Goal: Transaction & Acquisition: Purchase product/service

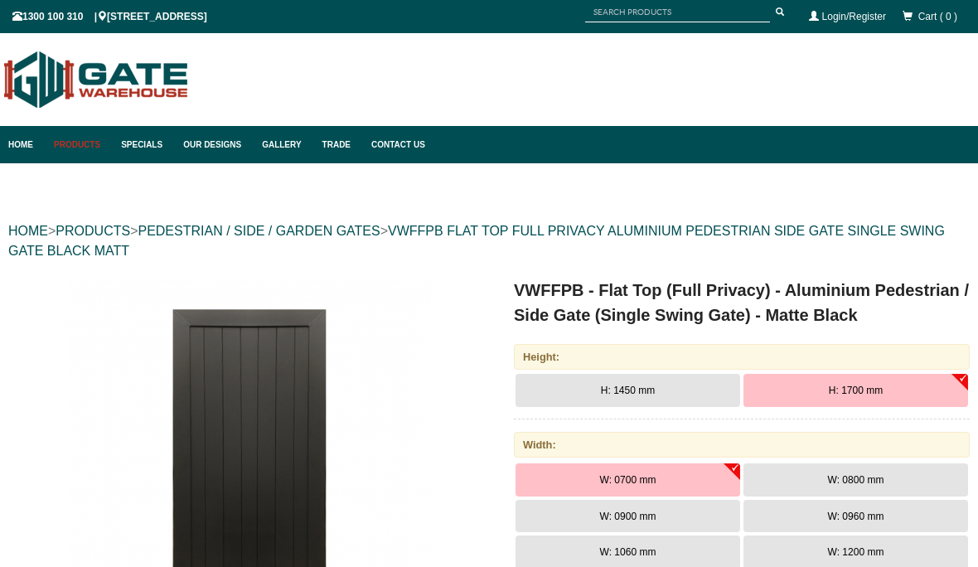
click at [713, 404] on button "H: 1450 mm" at bounding box center [627, 390] width 225 height 33
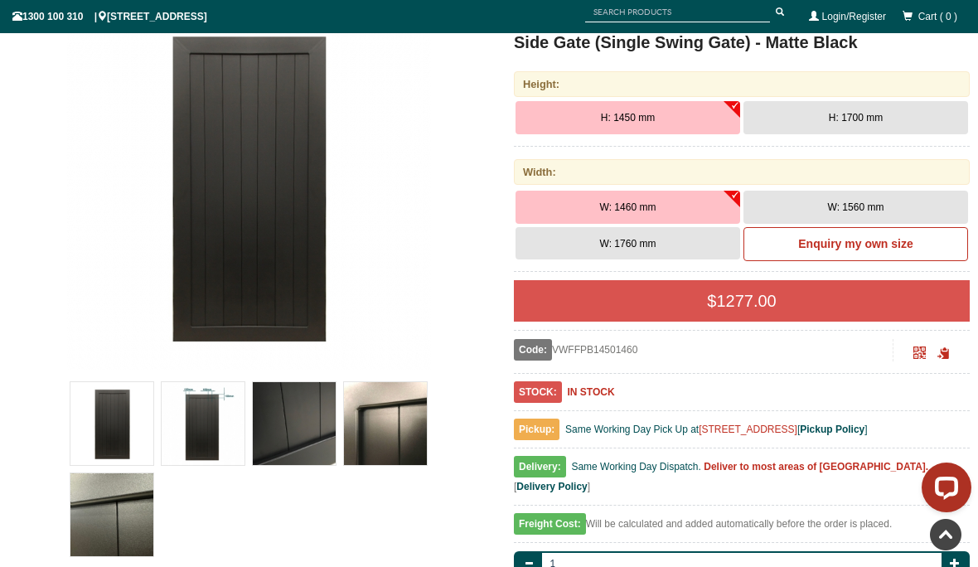
scroll to position [294, 0]
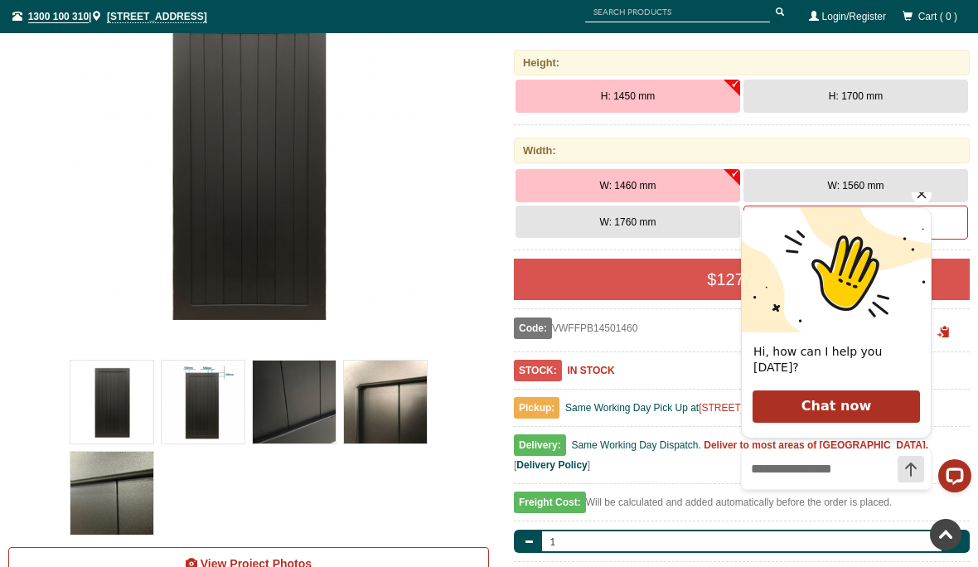
click at [926, 204] on icon "Hide greeting" at bounding box center [922, 194] width 20 height 20
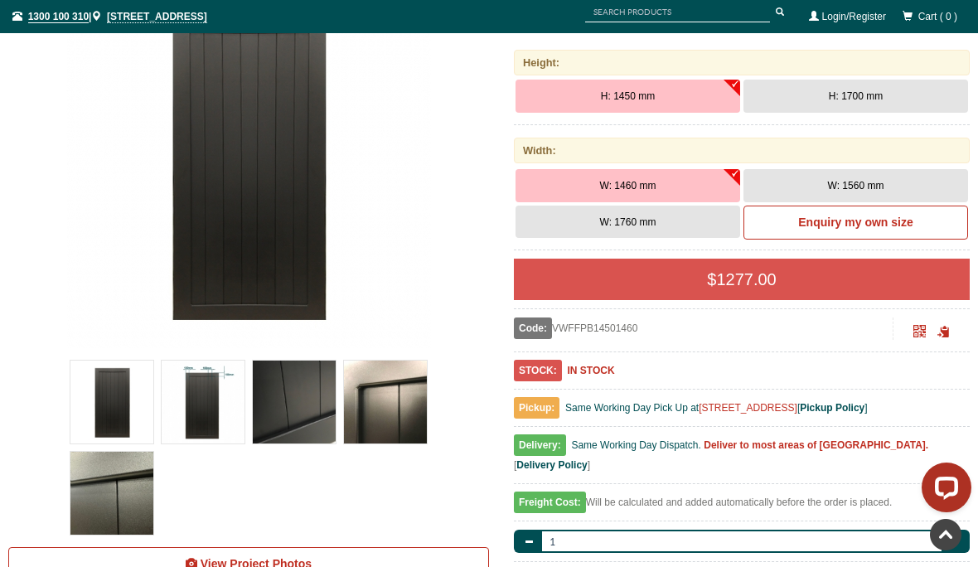
click at [883, 99] on button "H: 1700 mm" at bounding box center [855, 96] width 225 height 33
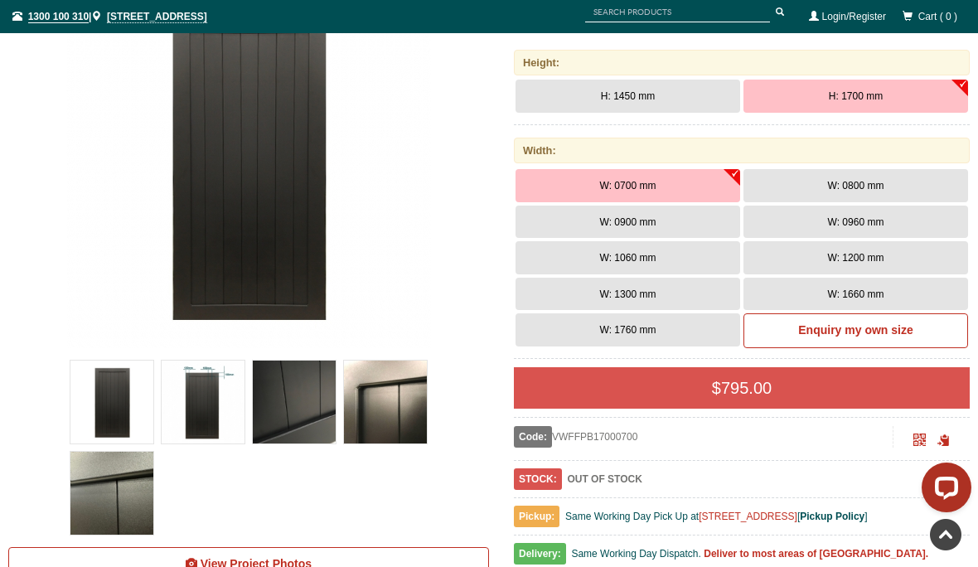
click at [698, 224] on button "W: 0900 mm" at bounding box center [627, 222] width 225 height 33
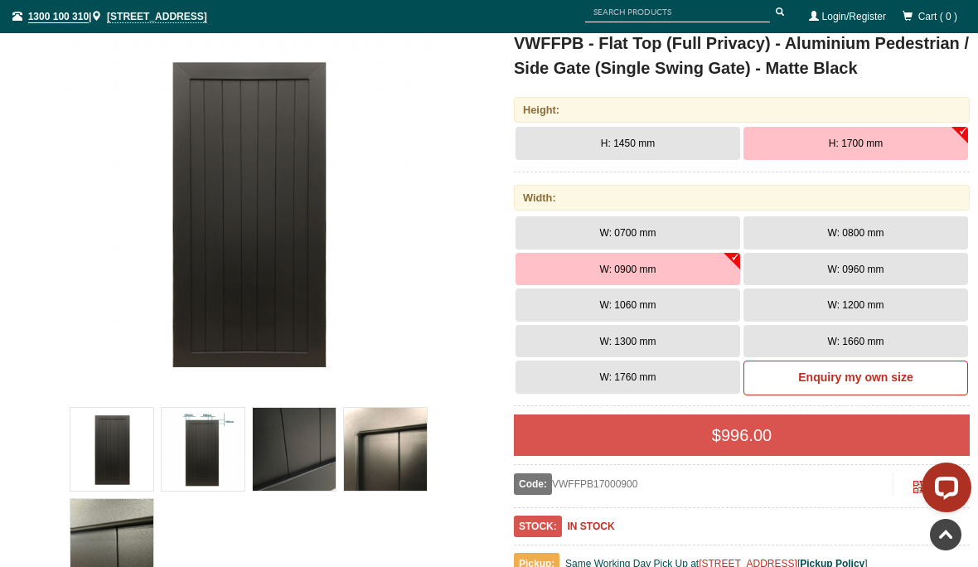
scroll to position [244, 0]
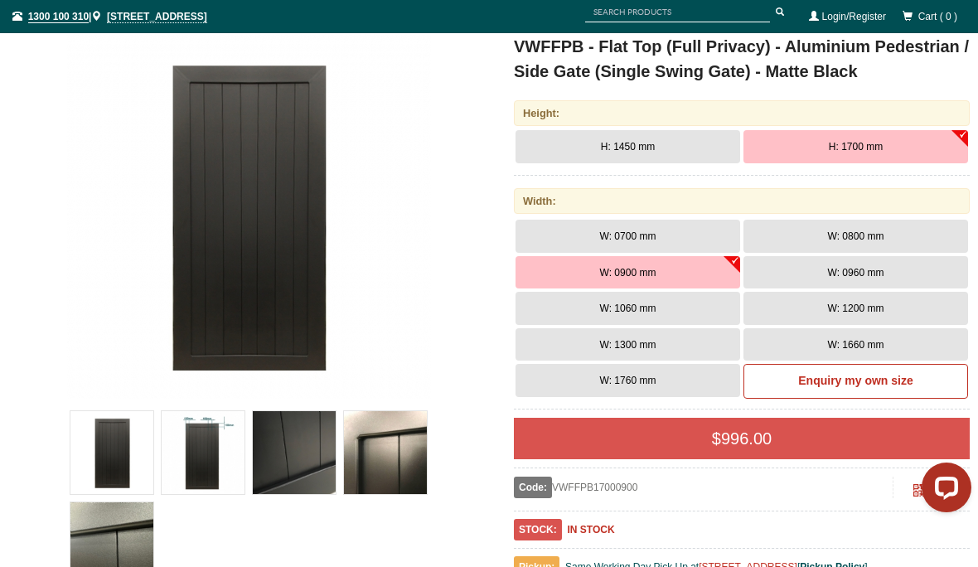
click at [882, 235] on span "W: 0800 mm" at bounding box center [856, 236] width 56 height 12
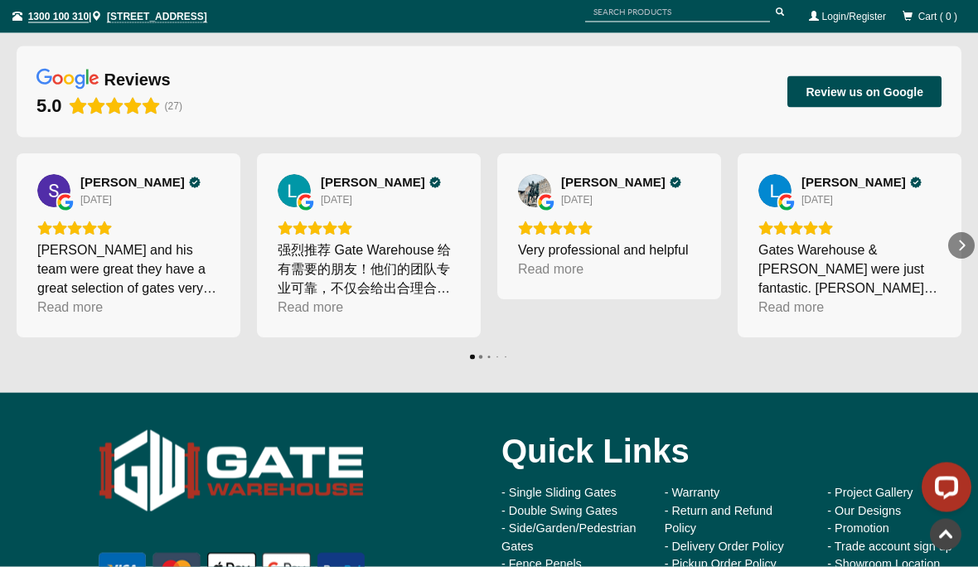
scroll to position [6121, 0]
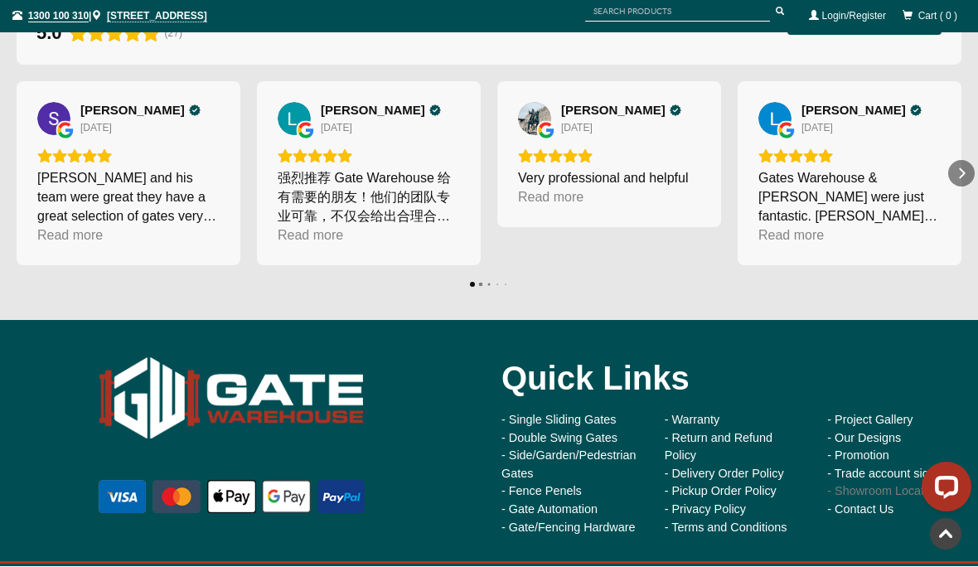
click at [870, 485] on link "- Showroom Location" at bounding box center [883, 491] width 113 height 13
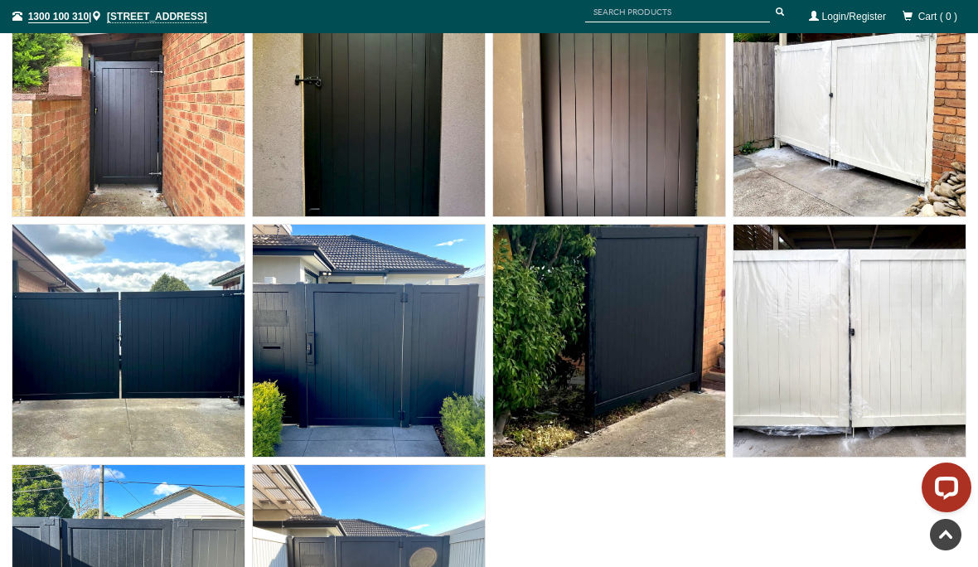
scroll to position [5234, 0]
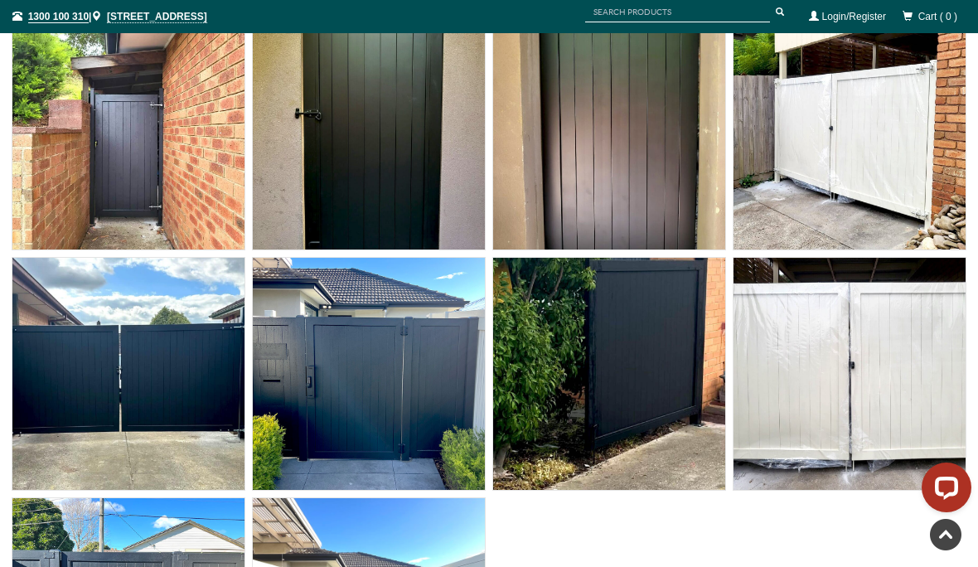
click at [351, 374] on img at bounding box center [369, 374] width 232 height 232
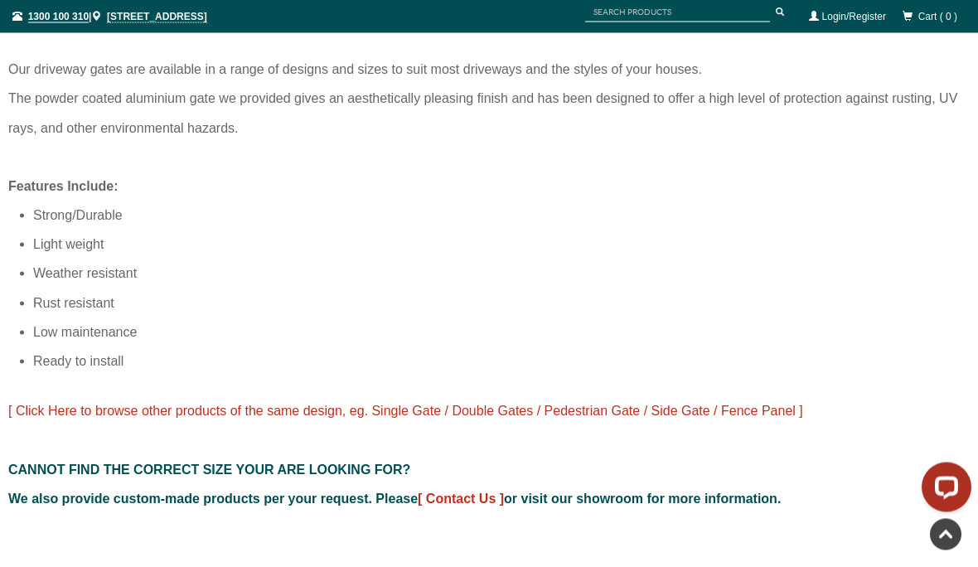
scroll to position [1199, 0]
click at [413, 403] on span "[ Click Here to browse other products of the same design, eg. Single Gate / Dou…" at bounding box center [405, 410] width 795 height 14
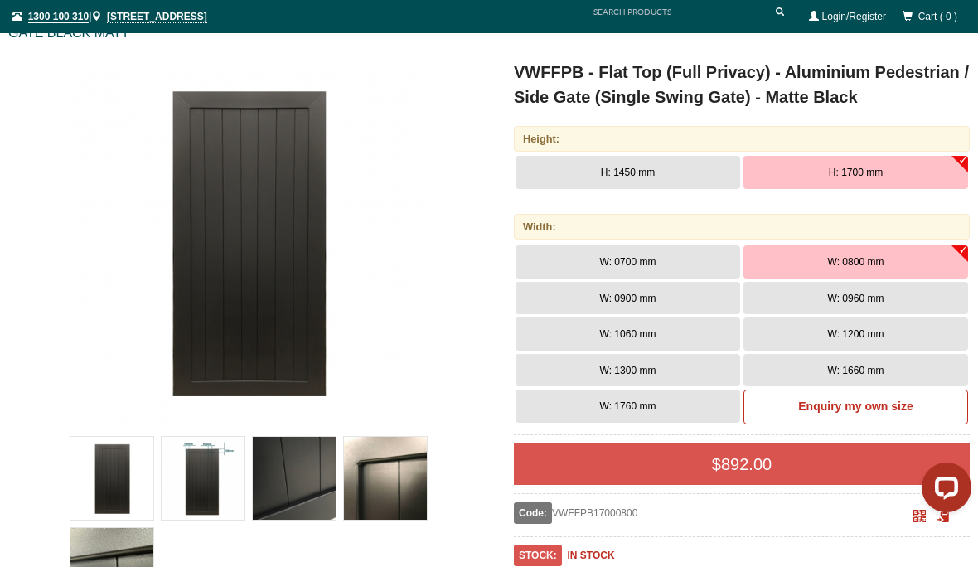
scroll to position [217, 0]
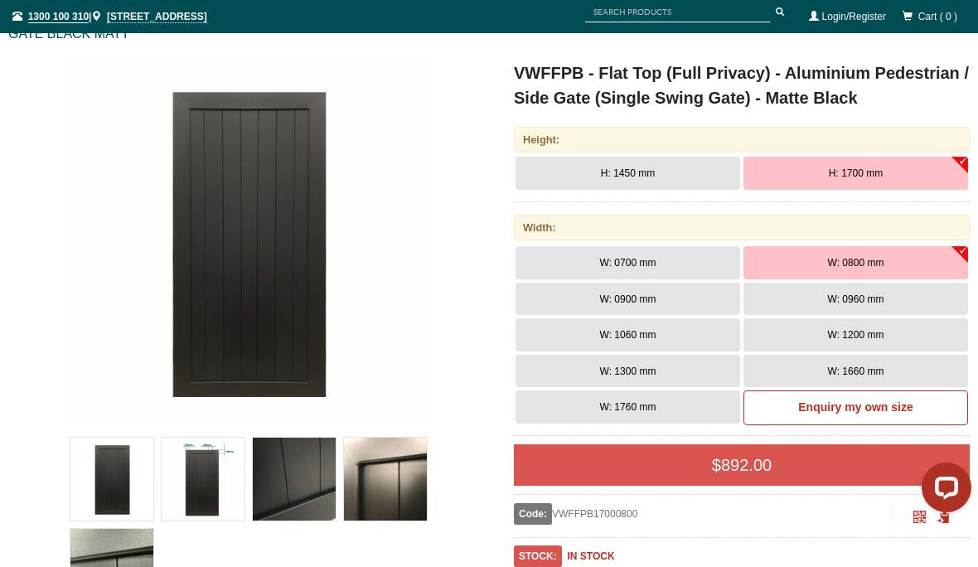
click at [733, 458] on span "892.00" at bounding box center [746, 465] width 51 height 18
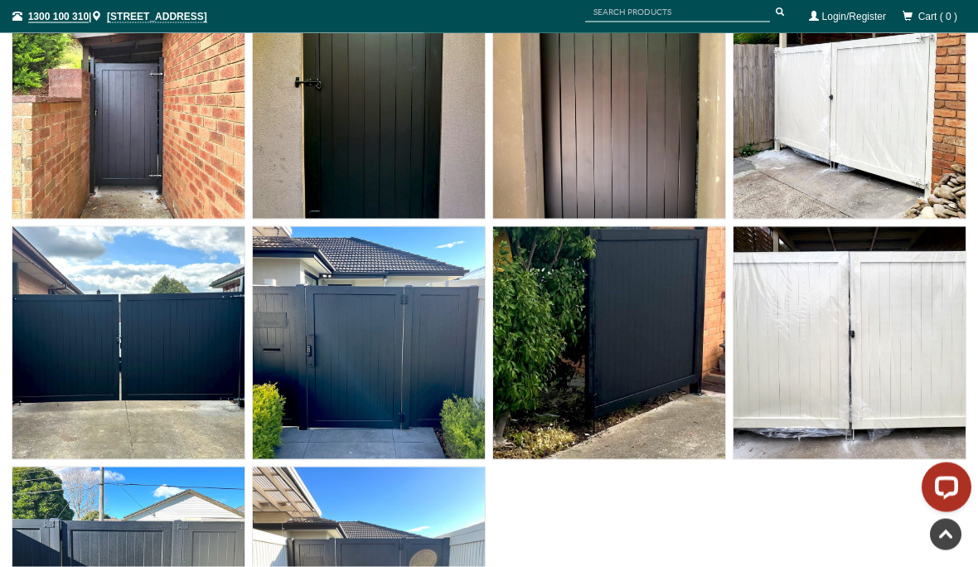
scroll to position [5263, 0]
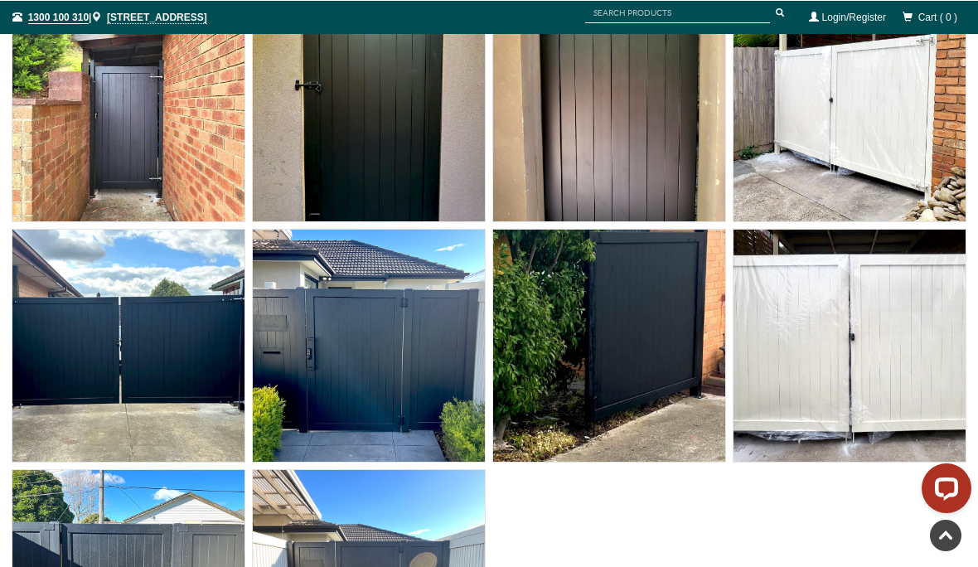
click at [355, 334] on img at bounding box center [369, 345] width 232 height 232
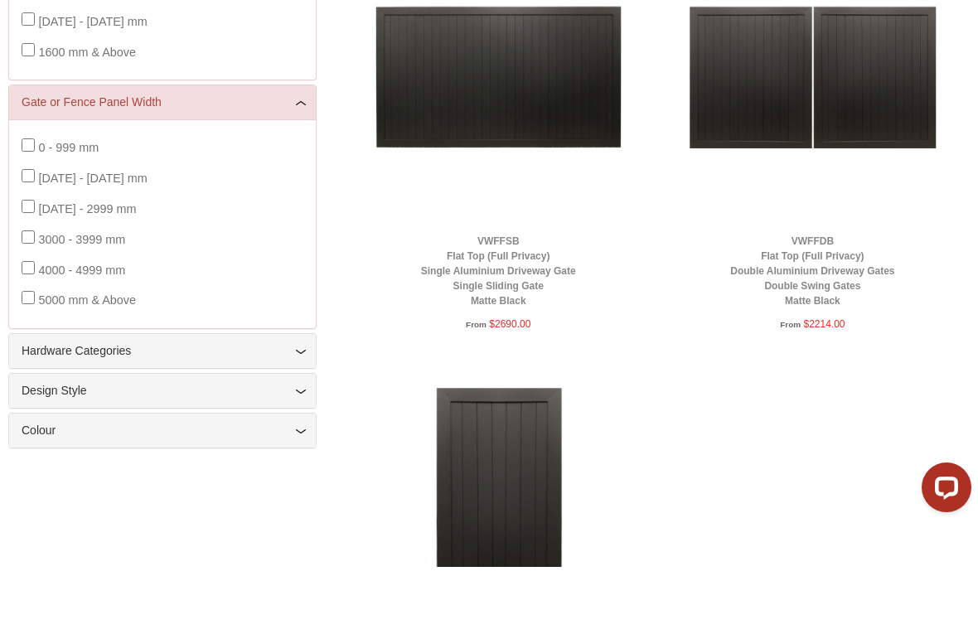
click at [40, 126] on span "1600 mm & Above" at bounding box center [87, 124] width 98 height 13
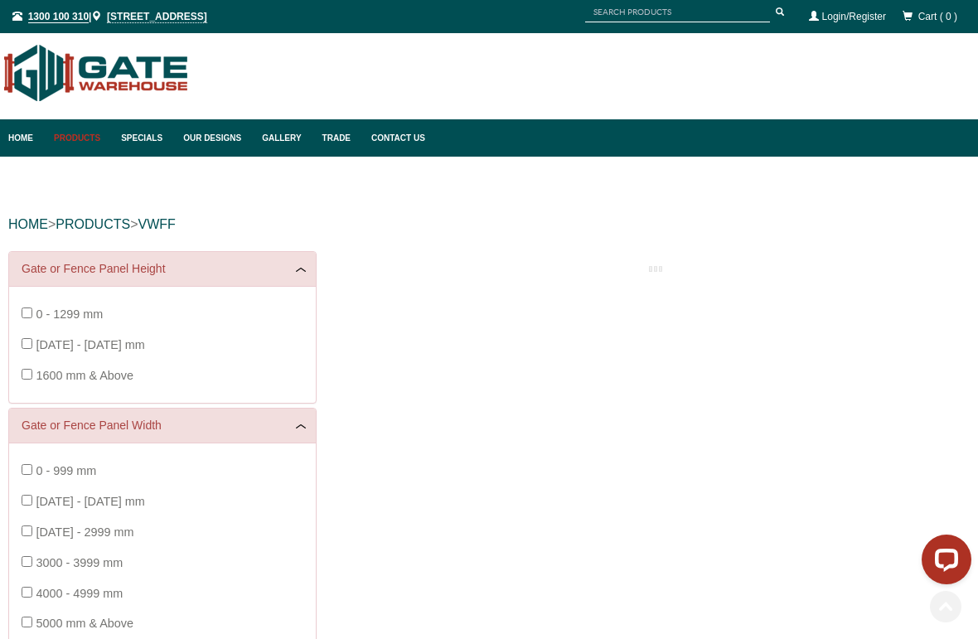
scroll to position [186, 0]
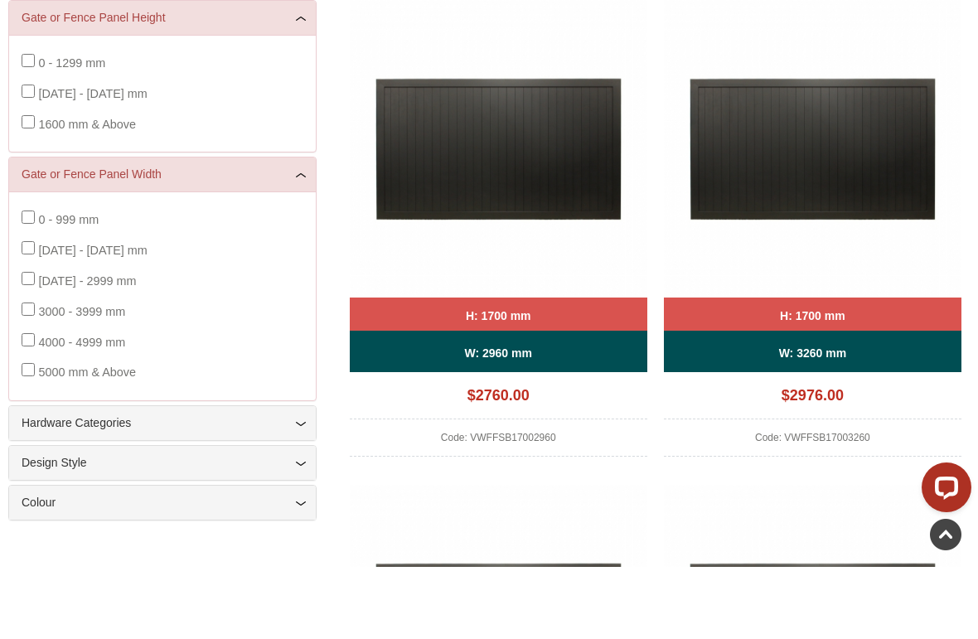
click at [39, 277] on label "0 - 999 mm" at bounding box center [68, 292] width 60 height 31
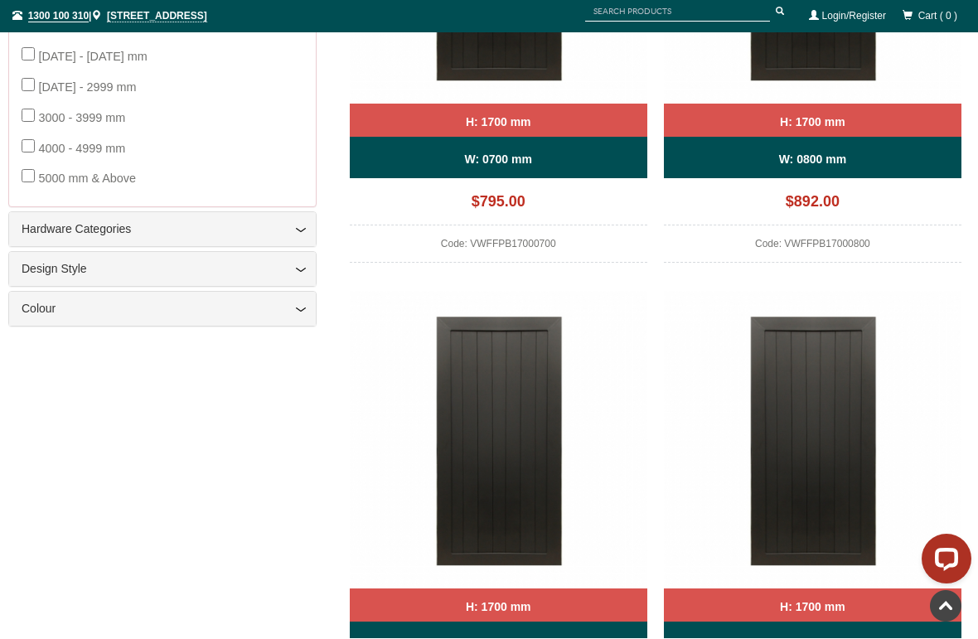
scroll to position [432, 0]
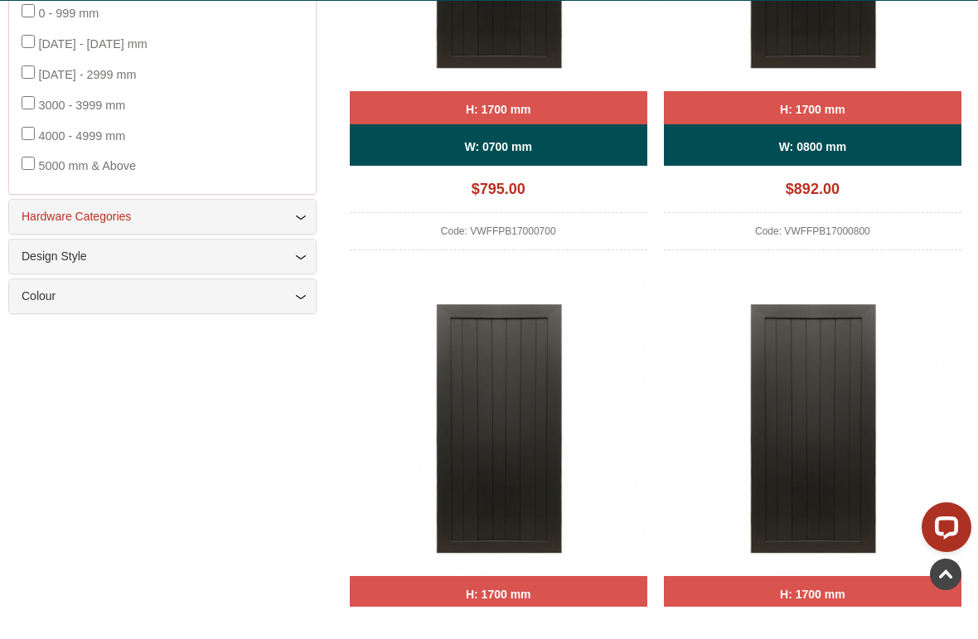
click at [301, 240] on link "Hardware Categories" at bounding box center [163, 248] width 282 height 17
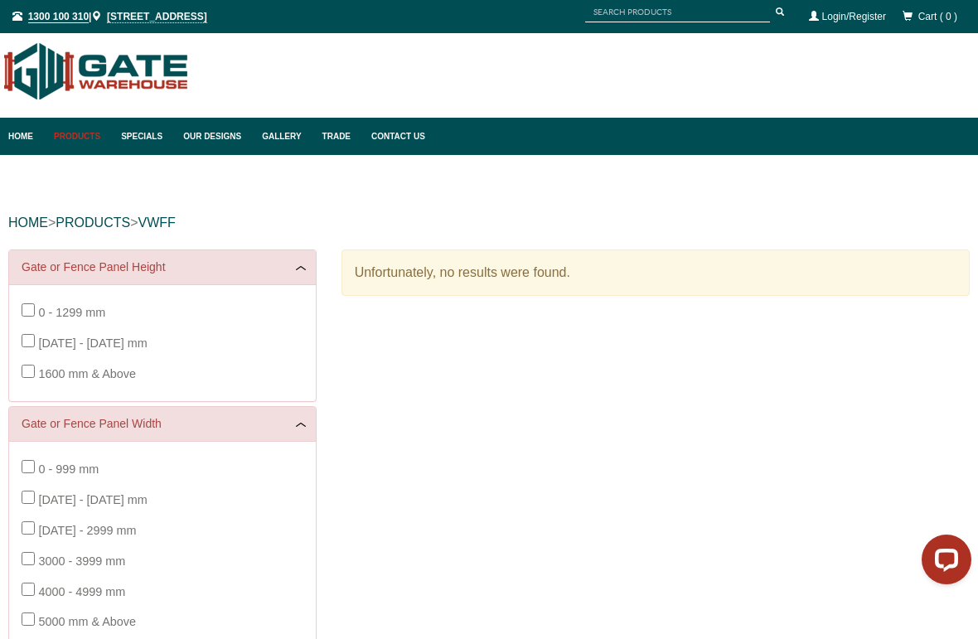
scroll to position [186, 0]
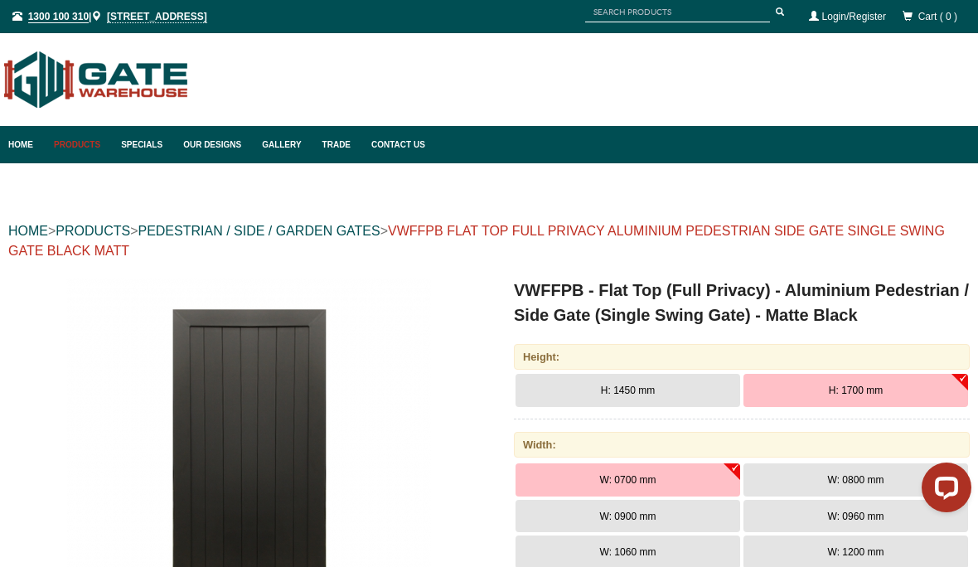
click at [911, 233] on link "VWFFPB FLAT TOP FULL PRIVACY ALUMINIUM PEDESTRIAN SIDE GATE SINGLE SWING GATE B…" at bounding box center [476, 241] width 936 height 34
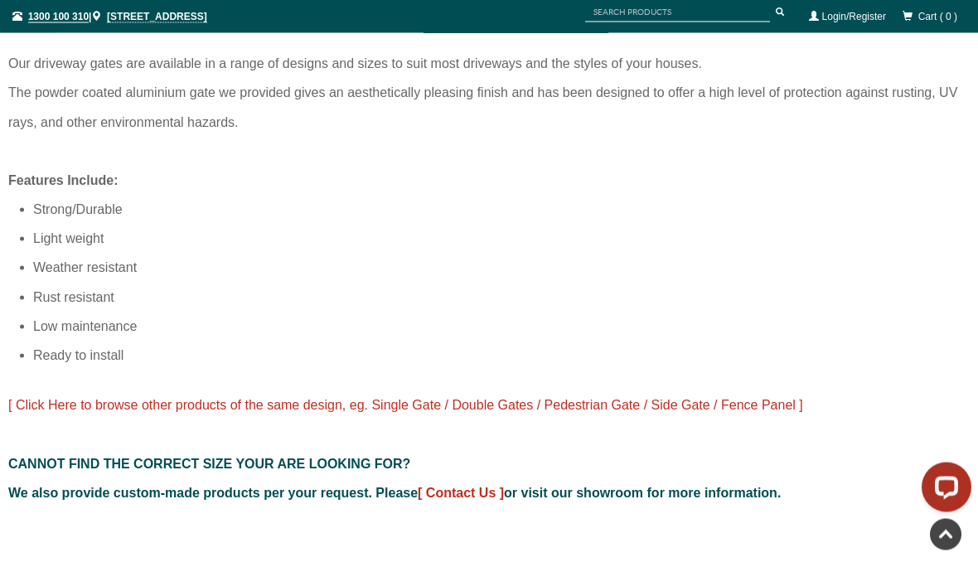
scroll to position [1152, 0]
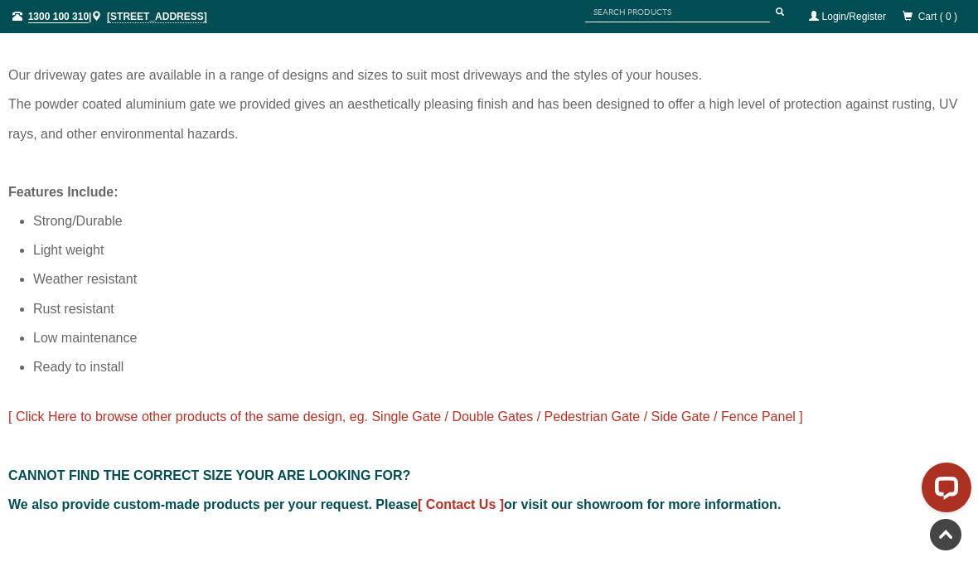
click at [411, 409] on span "[ Click Here to browse other products of the same design, eg. Single Gate / Dou…" at bounding box center [405, 416] width 795 height 14
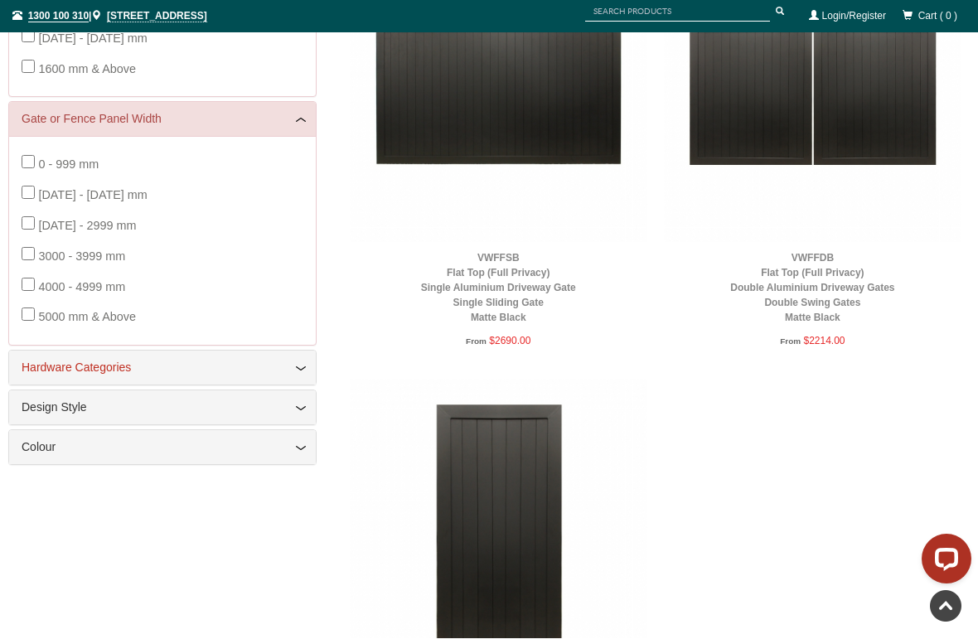
click at [46, 367] on link "Hardware Categories" at bounding box center [163, 368] width 282 height 17
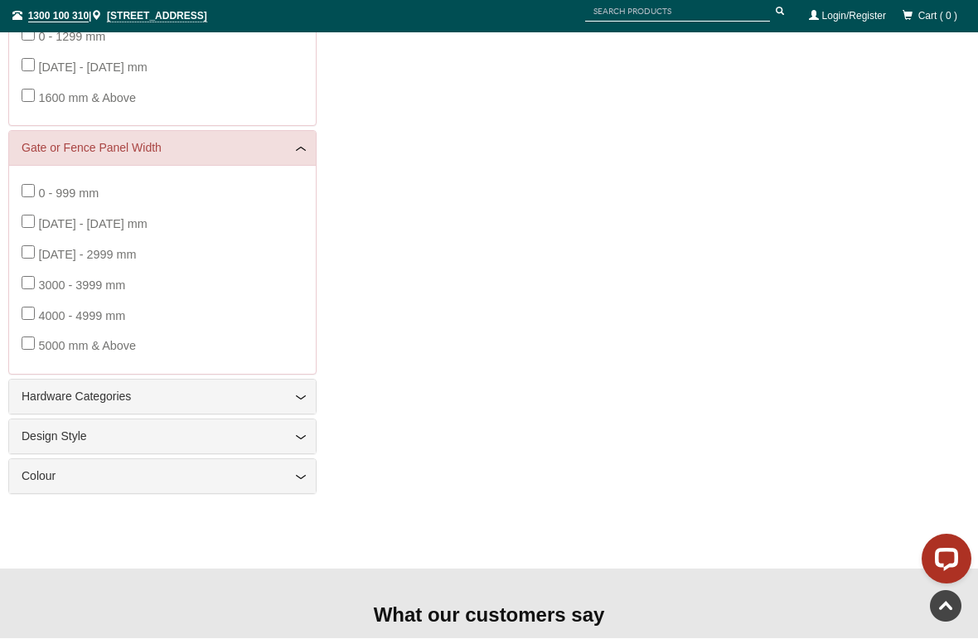
scroll to position [284, 0]
click at [300, 388] on link "Hardware Categories" at bounding box center [163, 396] width 282 height 17
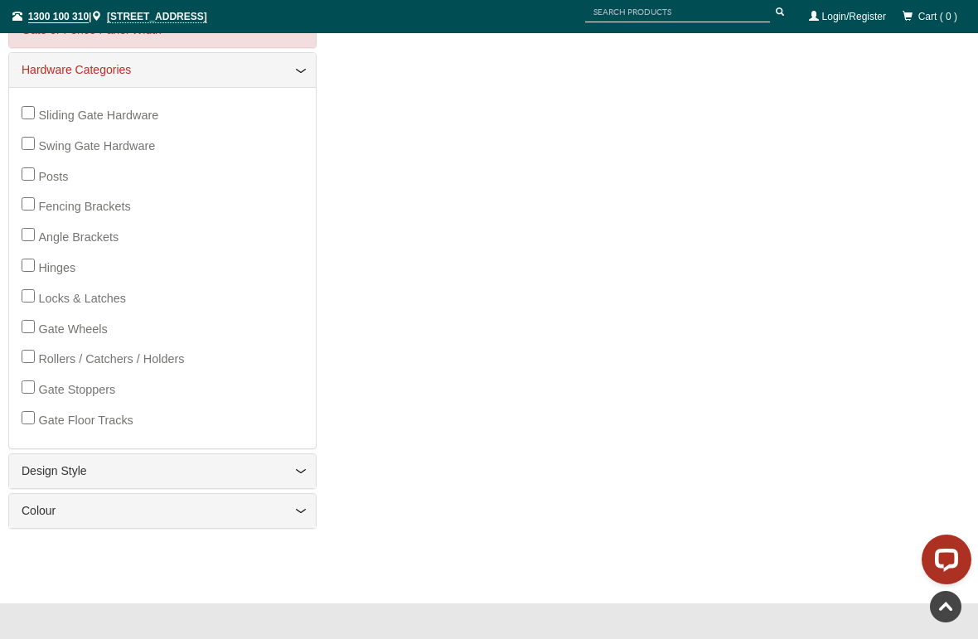
click at [302, 65] on link "Hardware Categories" at bounding box center [163, 69] width 282 height 17
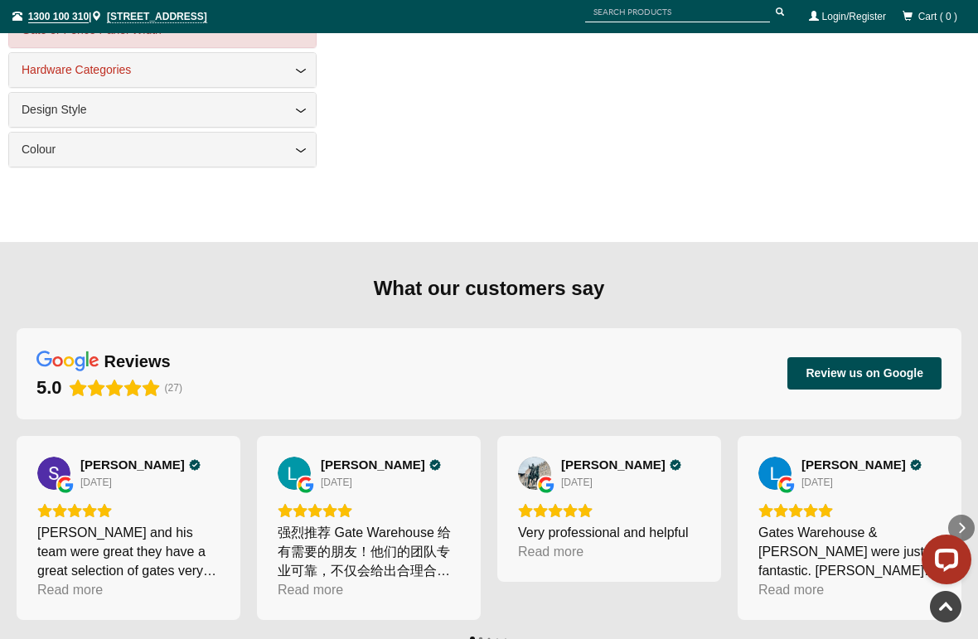
click at [301, 62] on link "Hardware Categories" at bounding box center [163, 69] width 282 height 17
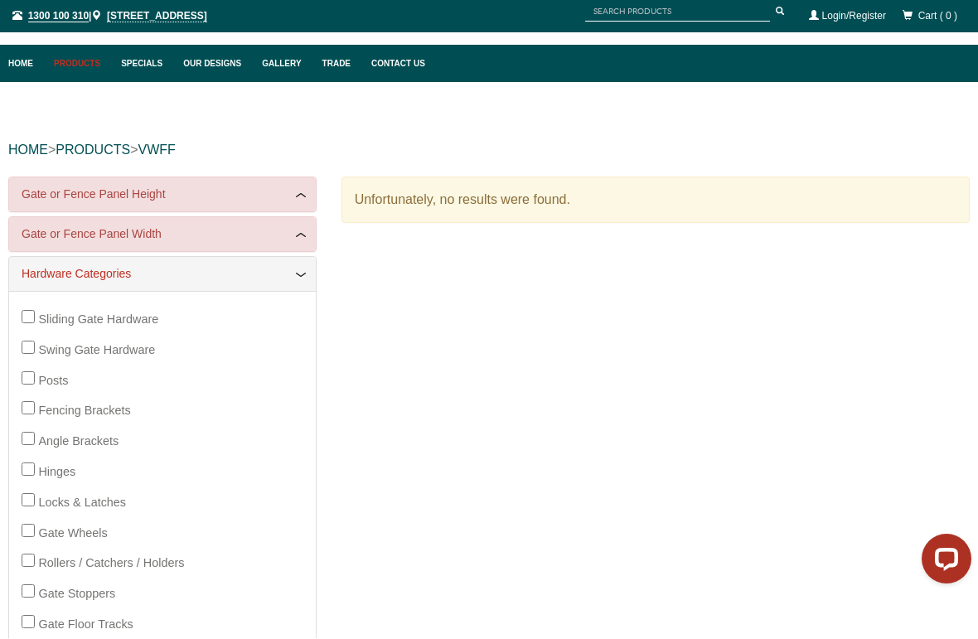
scroll to position [82, 0]
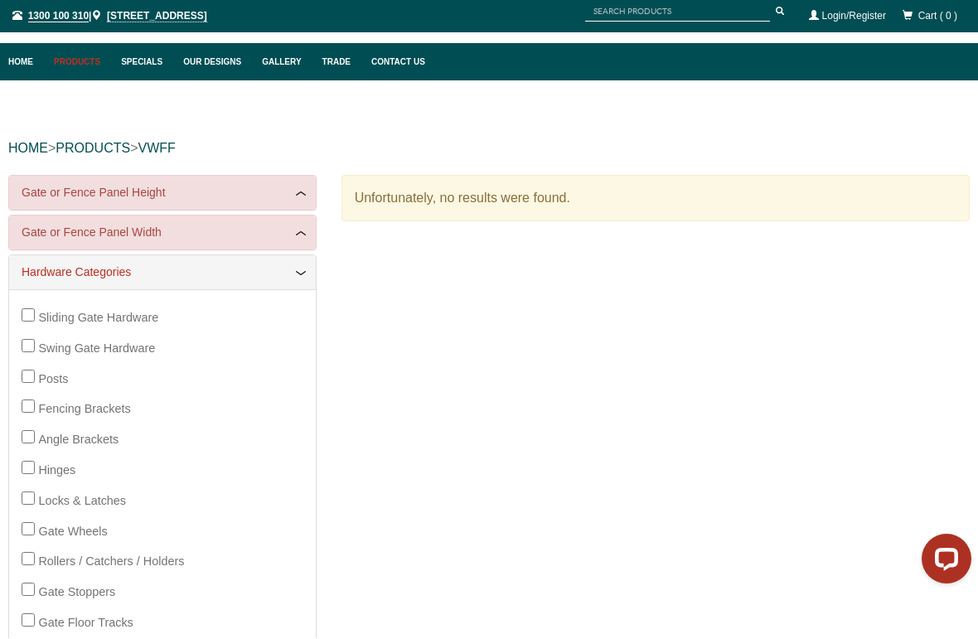
click at [293, 279] on link "Hardware Categories" at bounding box center [163, 272] width 282 height 17
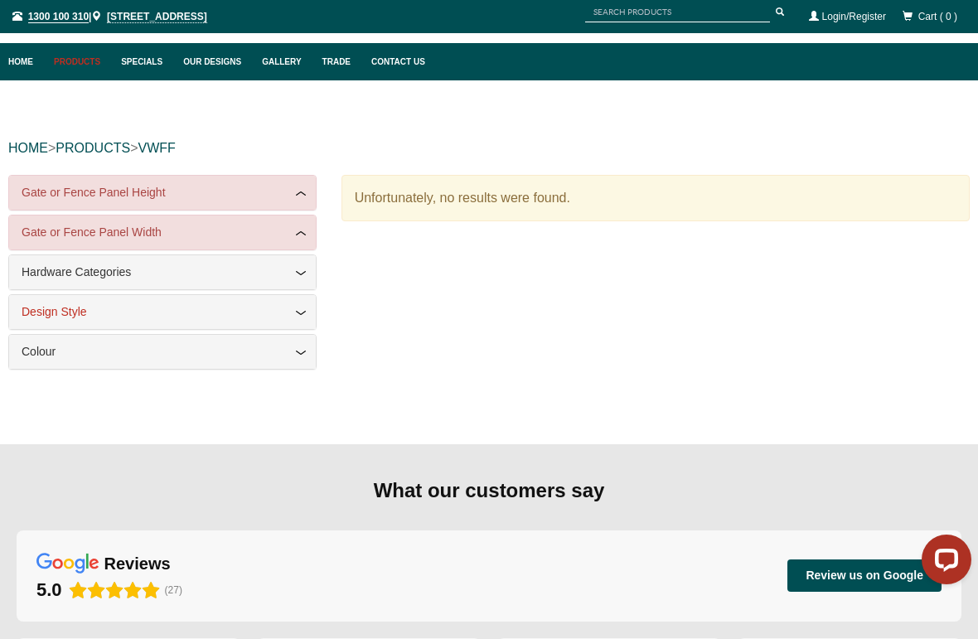
click at [298, 315] on link "Design Style" at bounding box center [163, 311] width 282 height 17
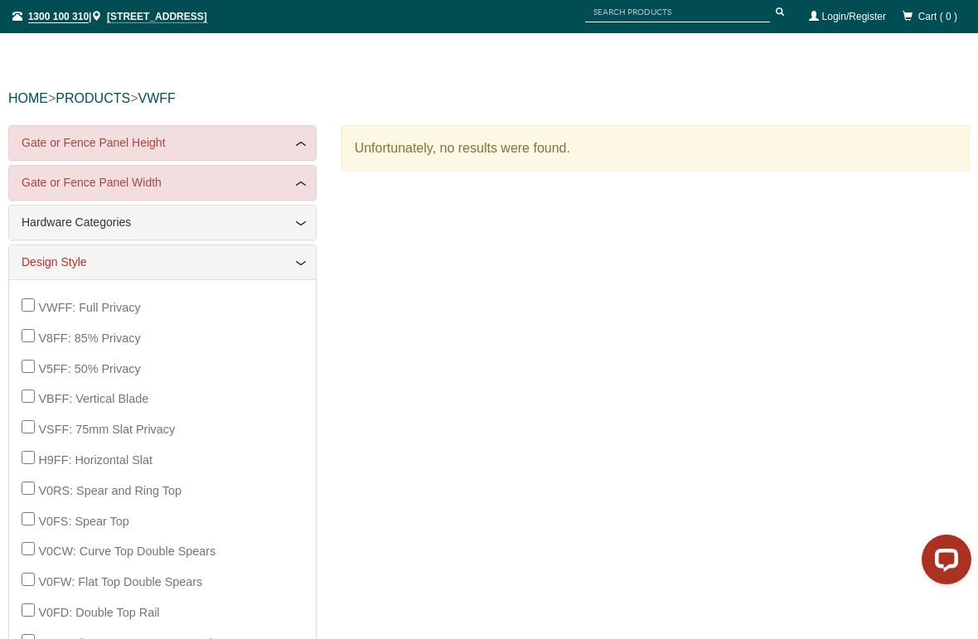
scroll to position [109, 0]
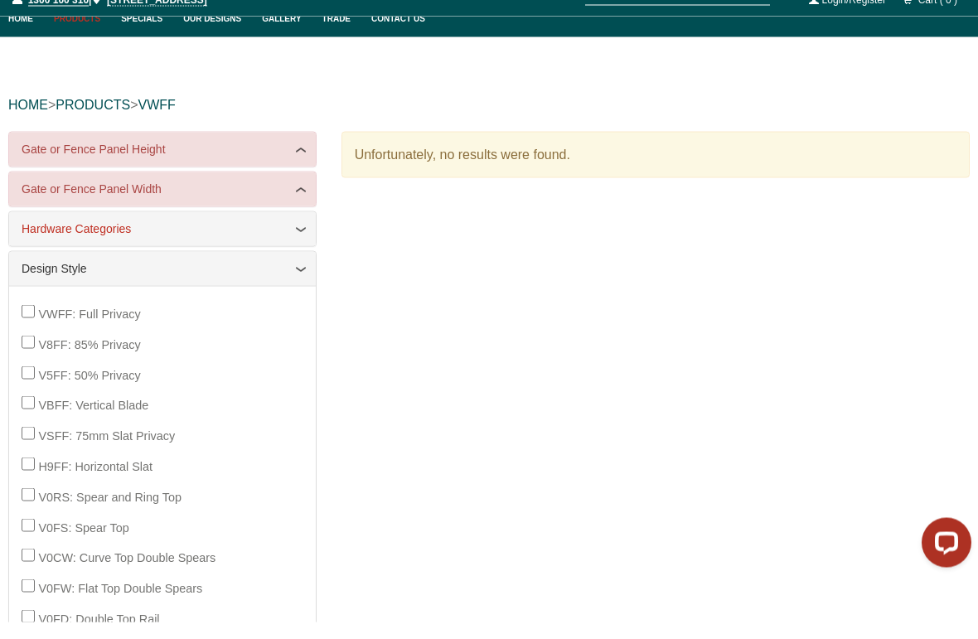
click at [41, 237] on link "Hardware Categories" at bounding box center [163, 245] width 282 height 17
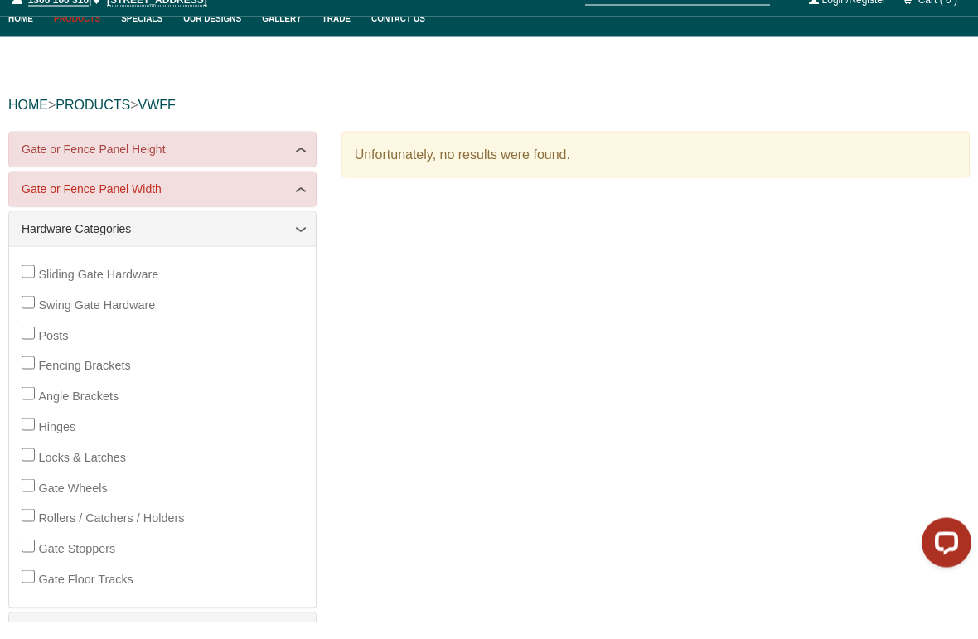
click at [293, 197] on link "Gate or Fence Panel Width" at bounding box center [163, 205] width 282 height 17
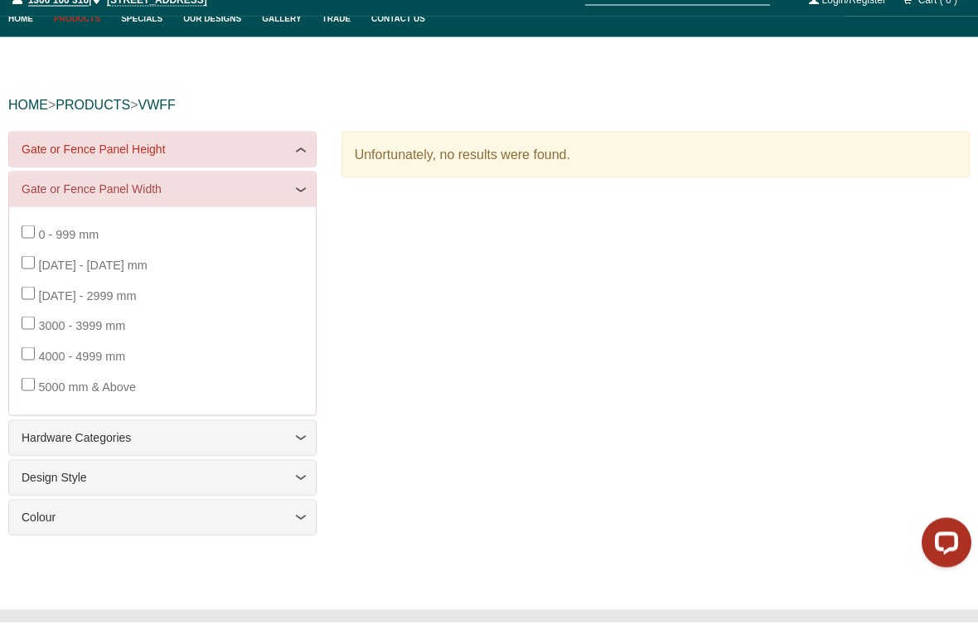
click at [302, 157] on link "Gate or Fence Panel Height" at bounding box center [163, 165] width 282 height 17
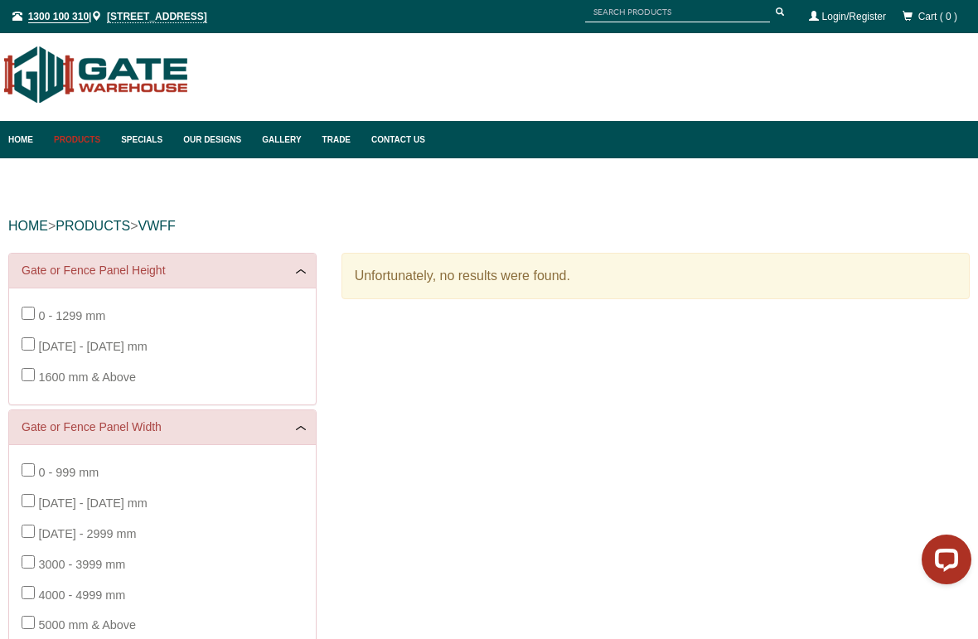
scroll to position [186, 0]
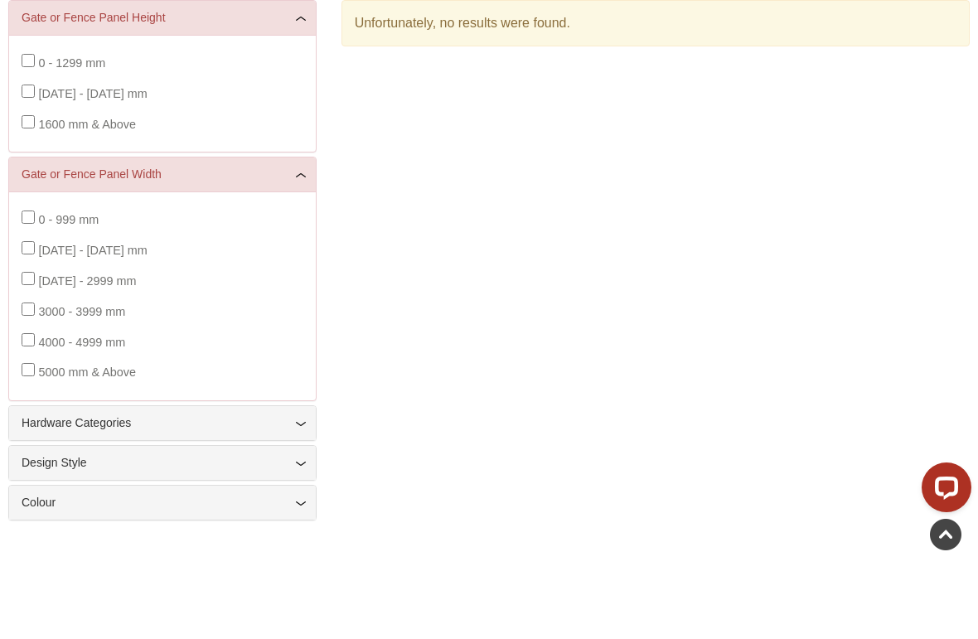
click at [38, 285] on span "0 - 999 mm" at bounding box center [68, 291] width 60 height 13
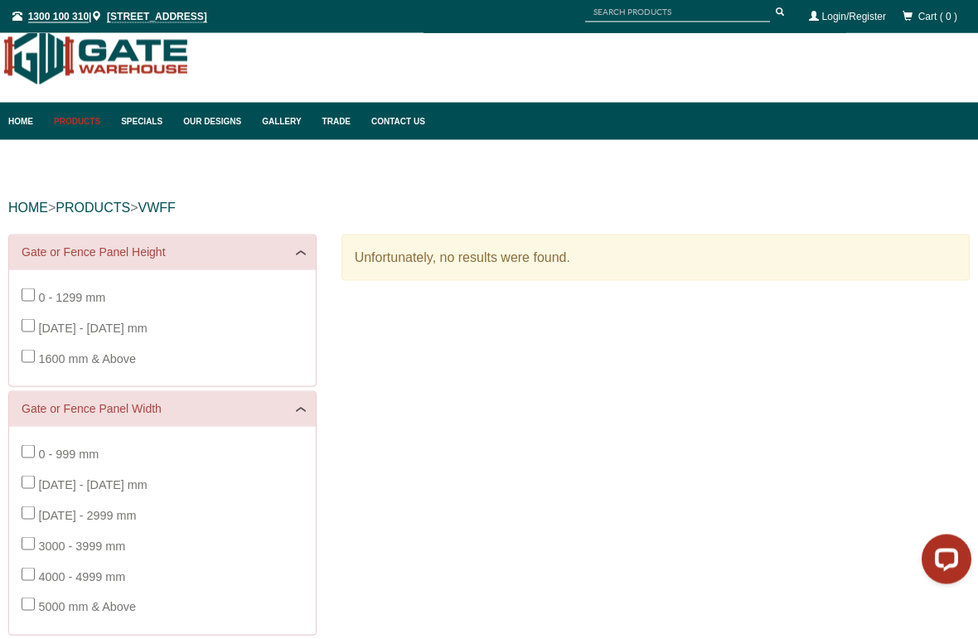
scroll to position [0, 0]
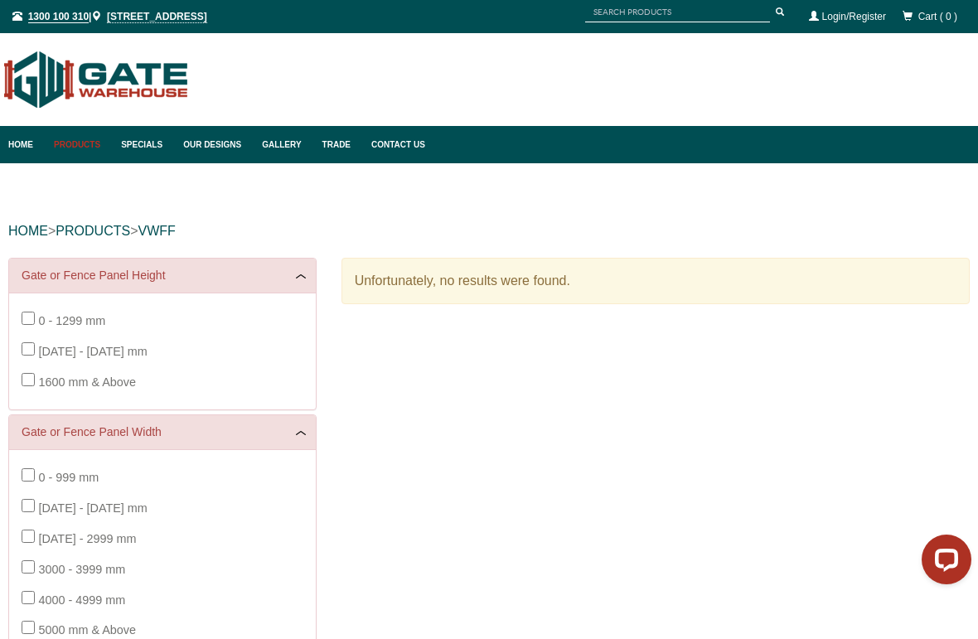
click at [75, 149] on link "Products" at bounding box center [79, 144] width 67 height 37
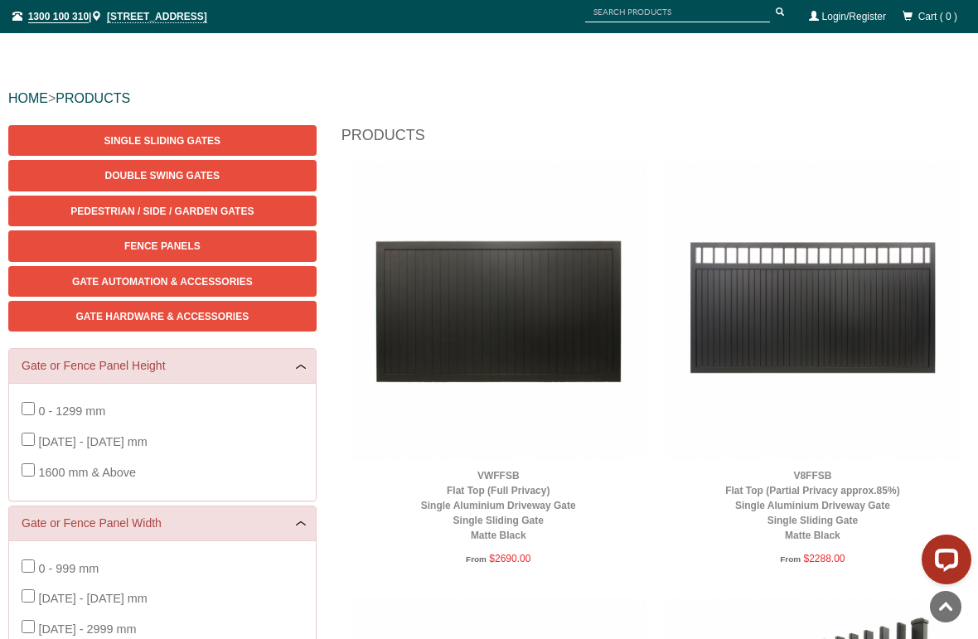
scroll to position [37, 0]
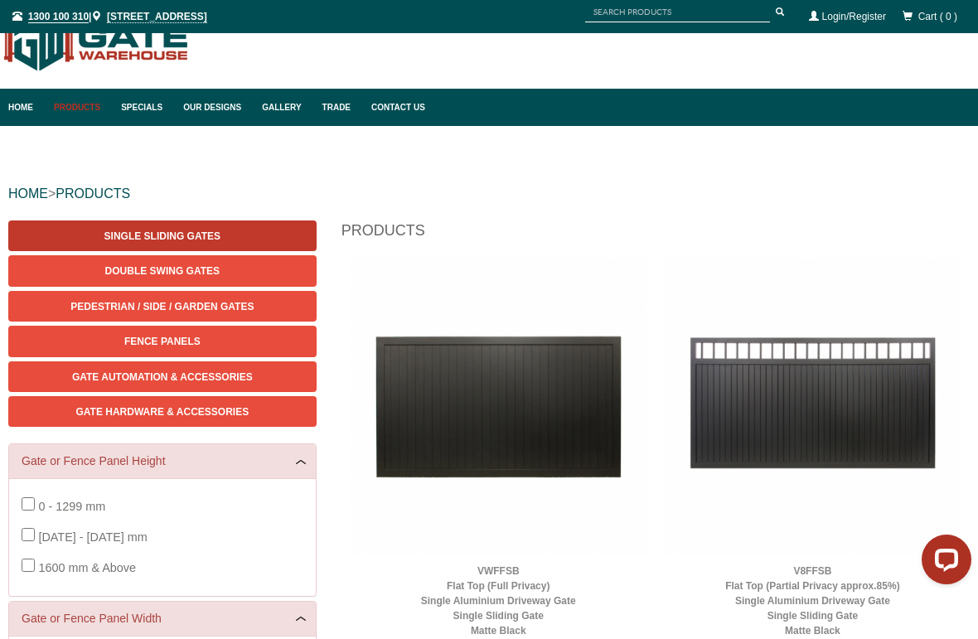
click at [92, 236] on link "Single Sliding Gates" at bounding box center [162, 235] width 308 height 31
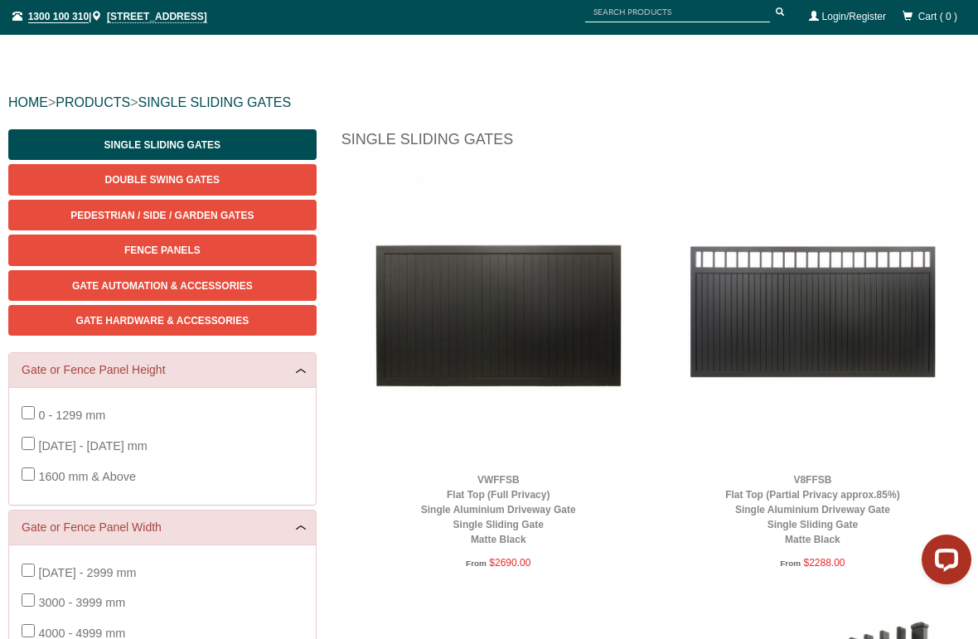
scroll to position [128, 0]
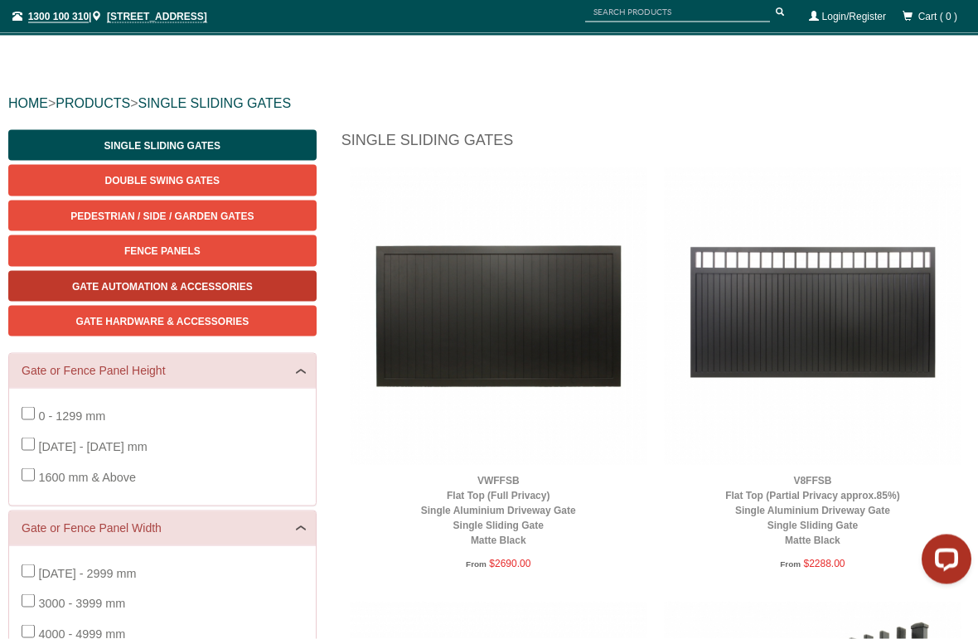
click at [64, 287] on link "Gate Automation & Accessories" at bounding box center [162, 286] width 308 height 31
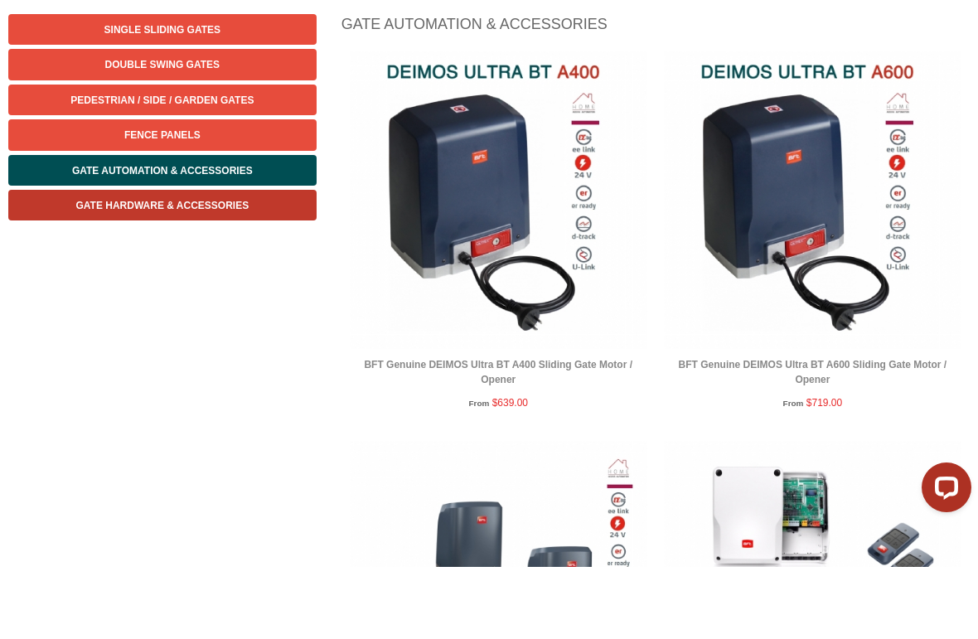
click at [62, 276] on link "Gate Hardware & Accessories" at bounding box center [162, 277] width 308 height 31
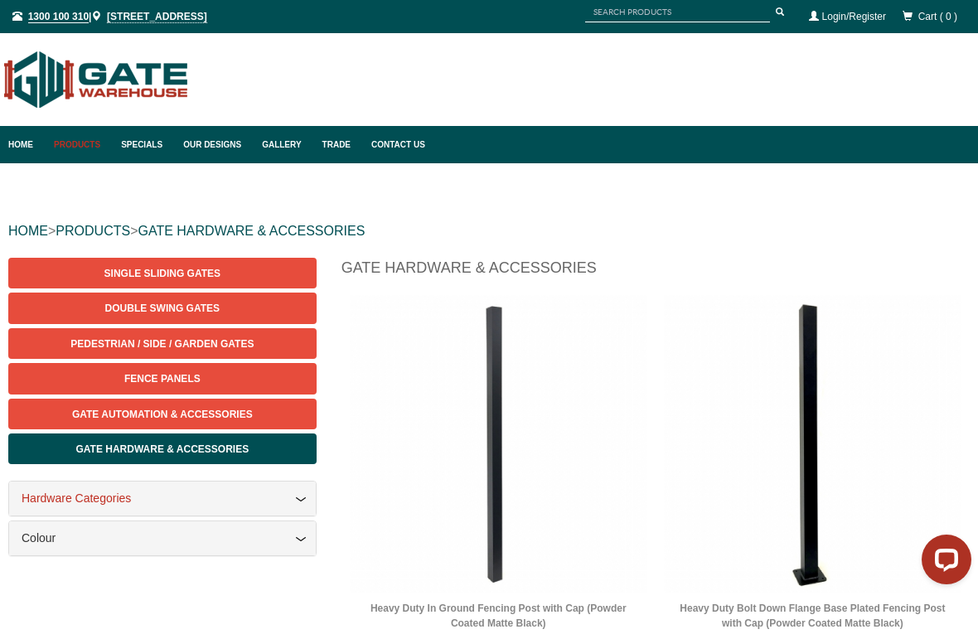
click at [296, 502] on link "Hardware Categories" at bounding box center [163, 498] width 282 height 17
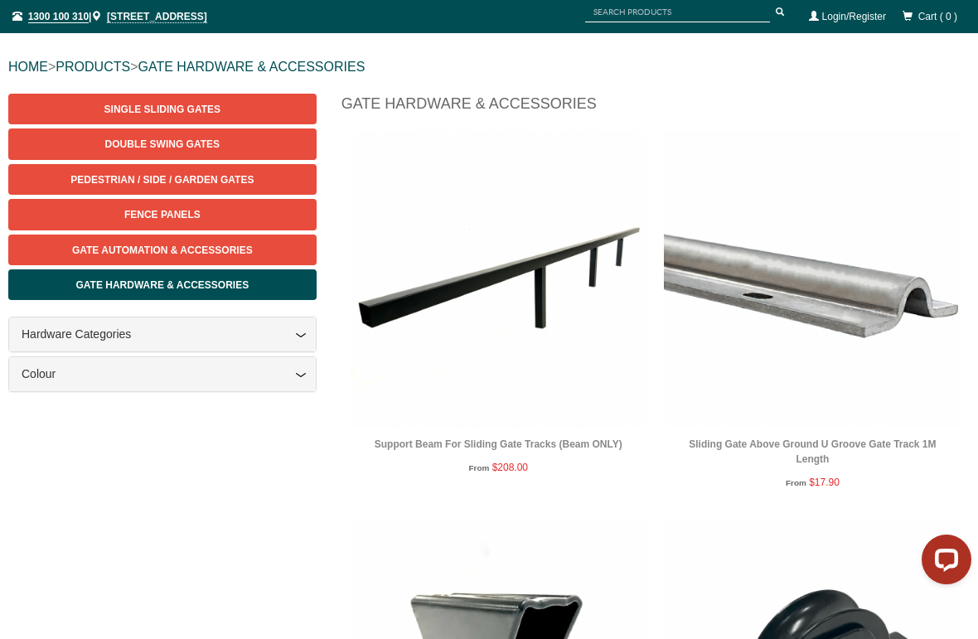
scroll to position [161, 0]
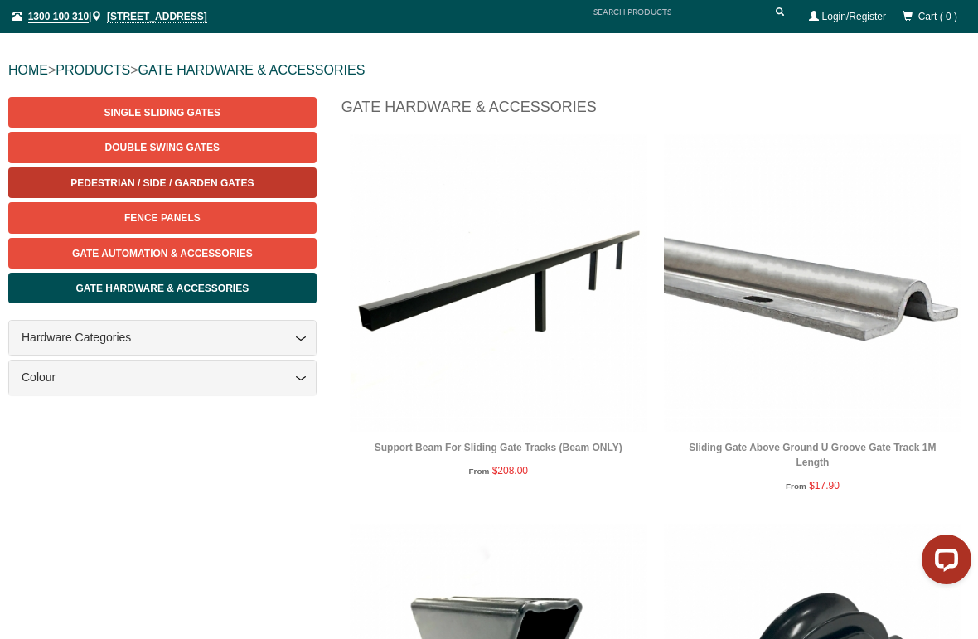
click at [241, 181] on span "Pedestrian / Side / Garden Gates" at bounding box center [161, 183] width 183 height 12
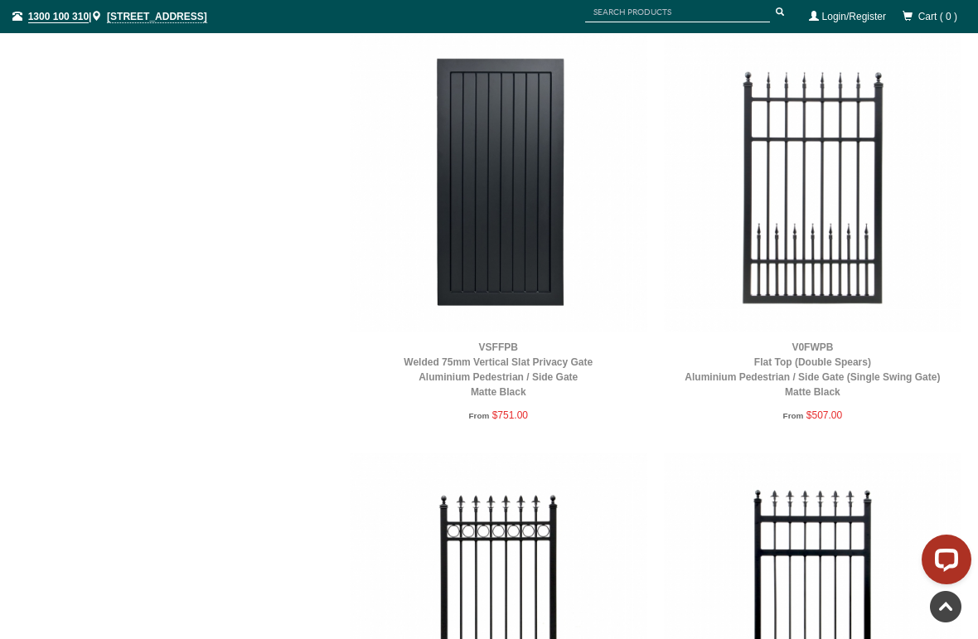
scroll to position [1089, 0]
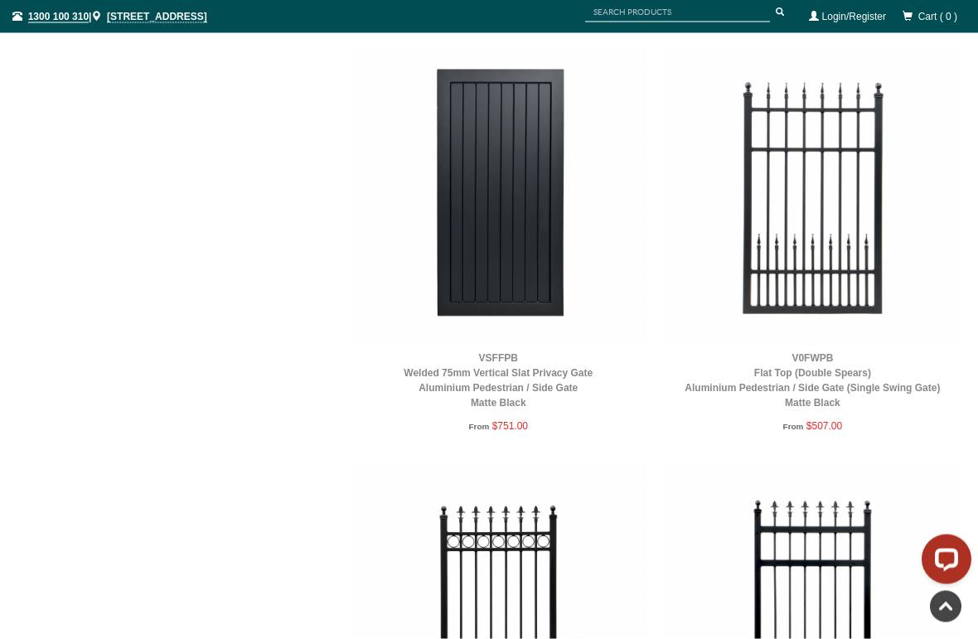
click at [521, 230] on img at bounding box center [498, 193] width 297 height 297
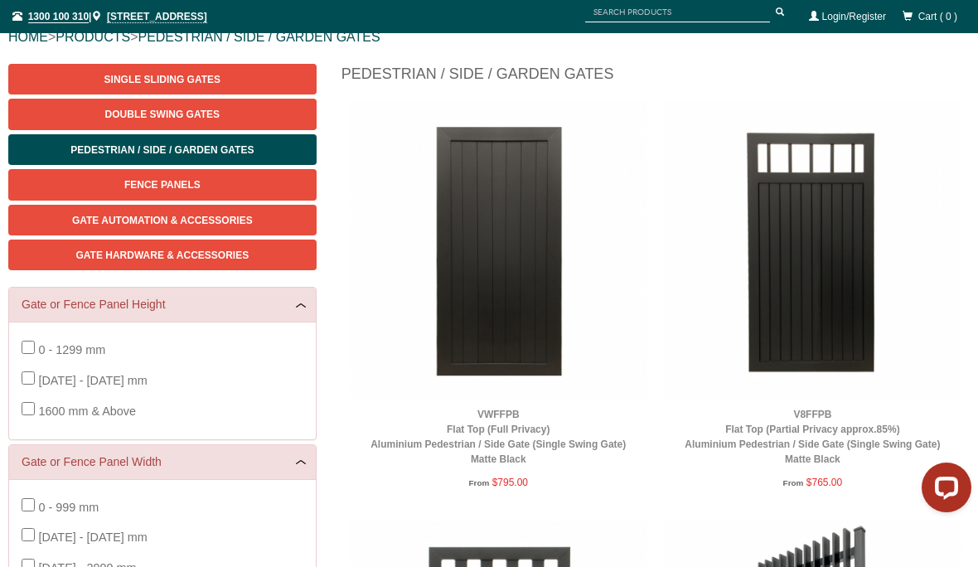
scroll to position [160, 0]
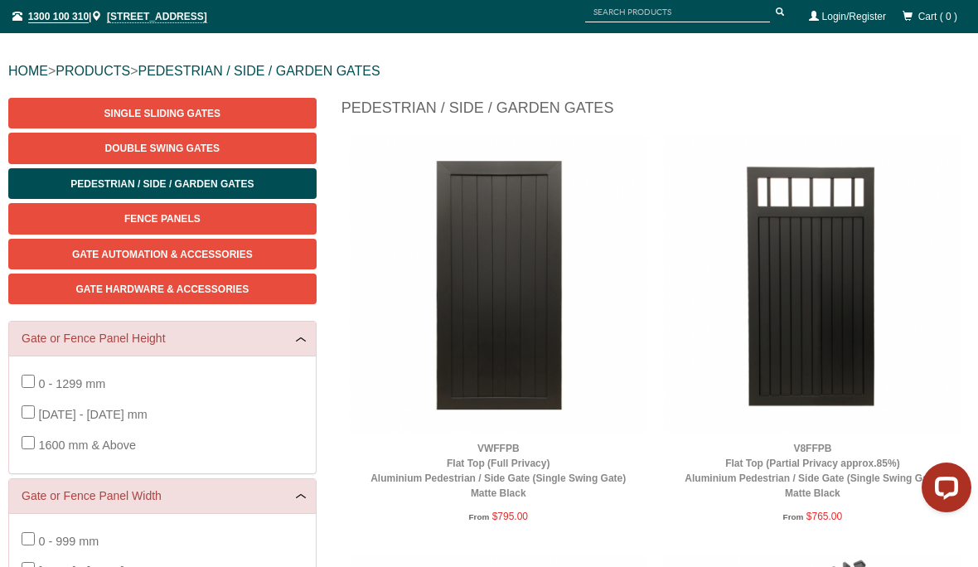
click at [40, 387] on span "0 - 1299 mm" at bounding box center [71, 383] width 67 height 13
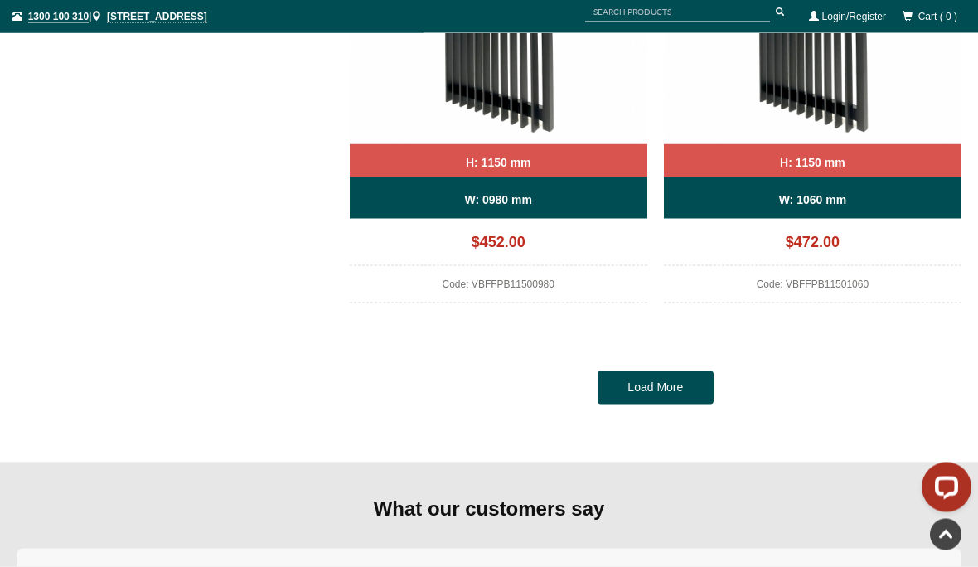
scroll to position [3830, 0]
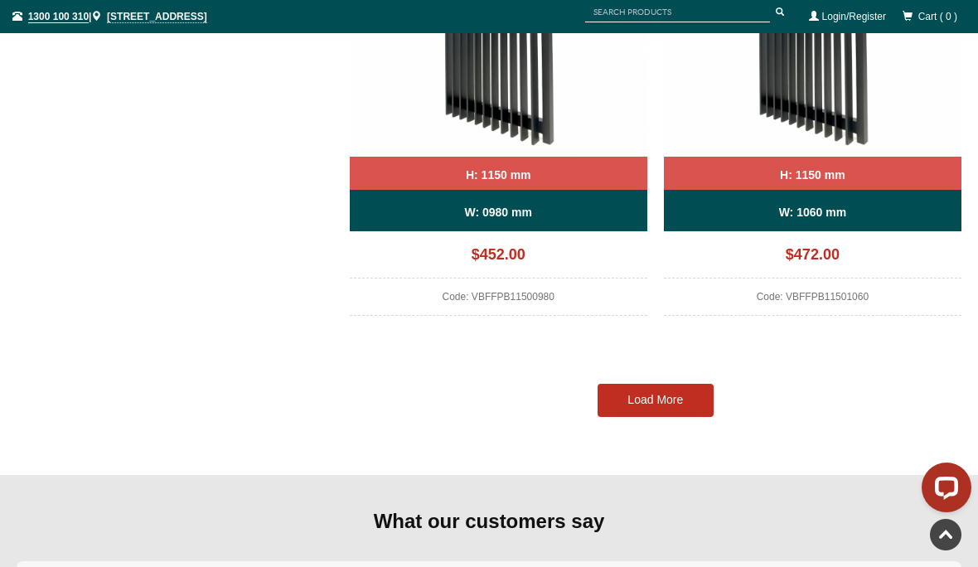
click at [655, 397] on link "Load More" at bounding box center [655, 400] width 116 height 33
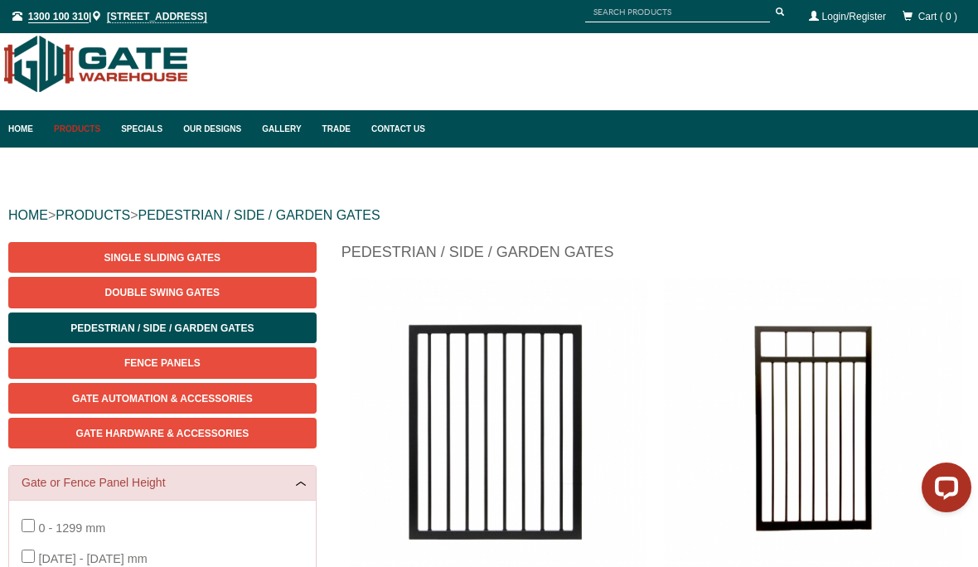
scroll to position [0, 0]
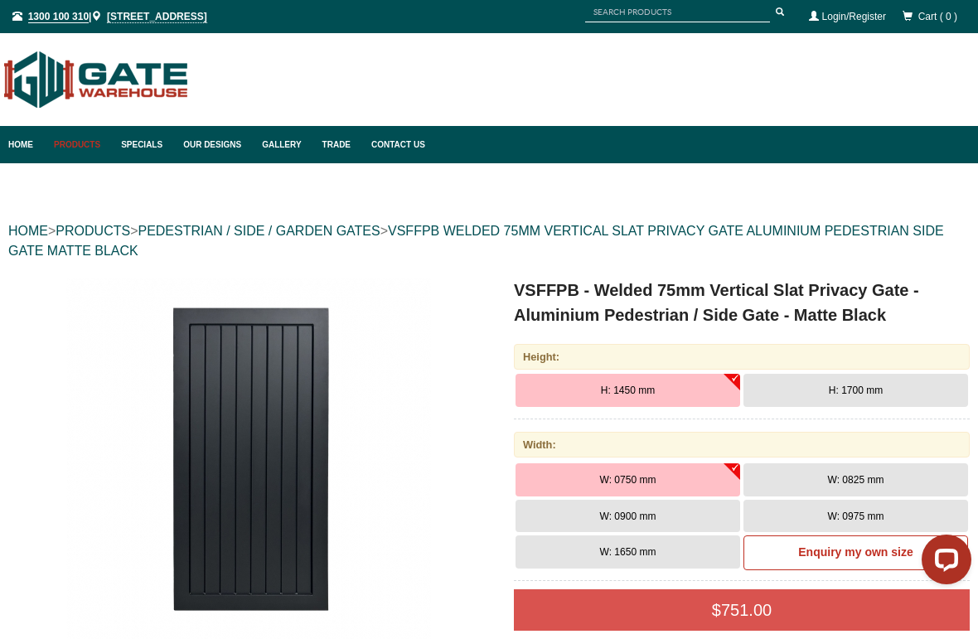
click at [863, 395] on span "H: 1700 mm" at bounding box center [856, 390] width 54 height 12
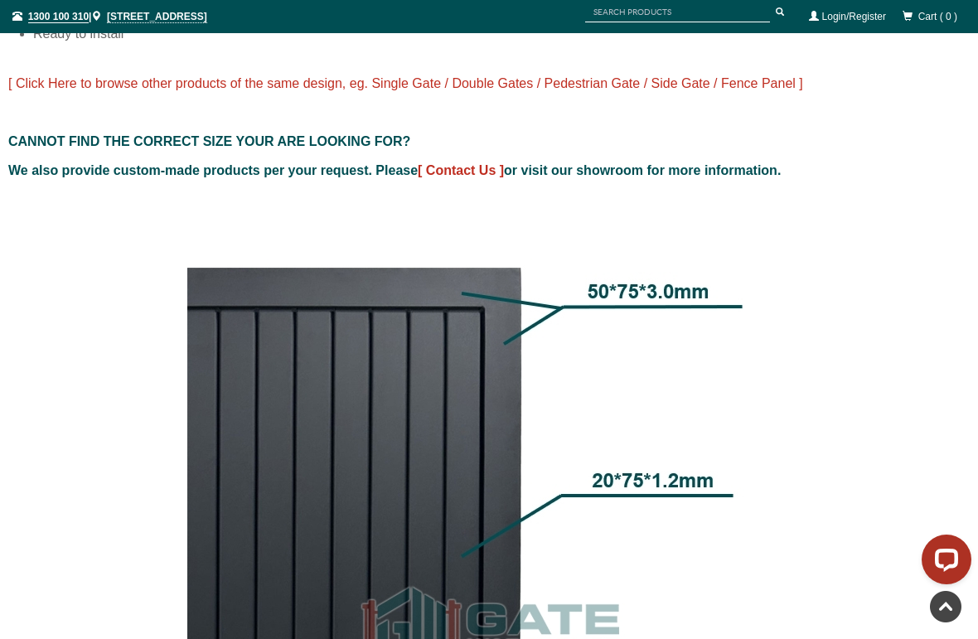
scroll to position [1375, 0]
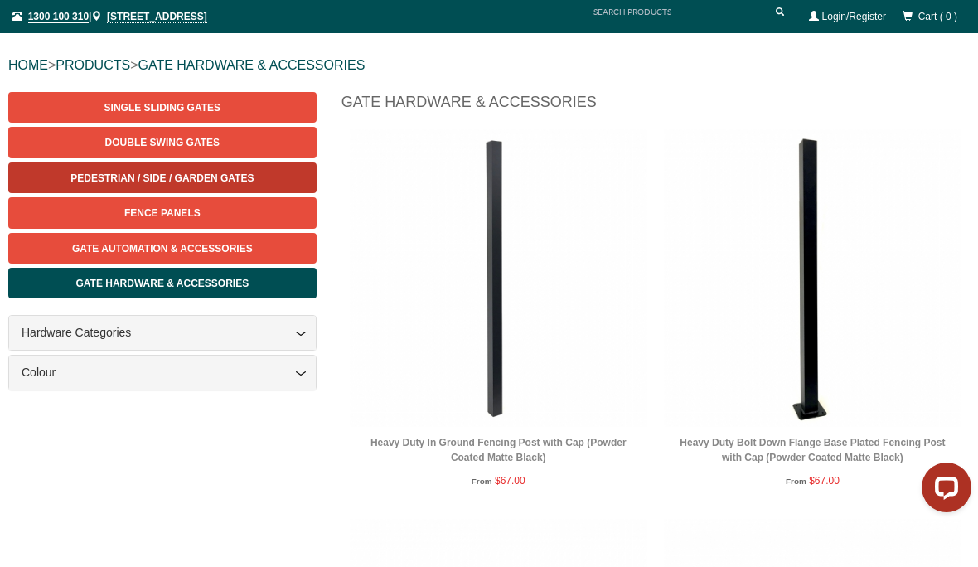
click at [249, 184] on link "Pedestrian / Side / Garden Gates" at bounding box center [162, 177] width 308 height 31
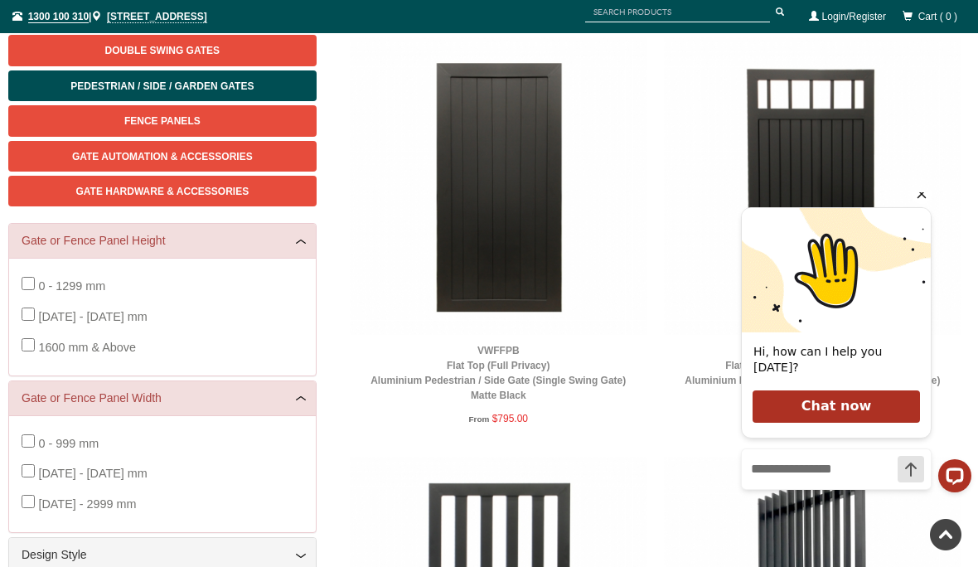
click at [510, 223] on img at bounding box center [498, 185] width 297 height 297
click at [518, 254] on img at bounding box center [498, 185] width 297 height 297
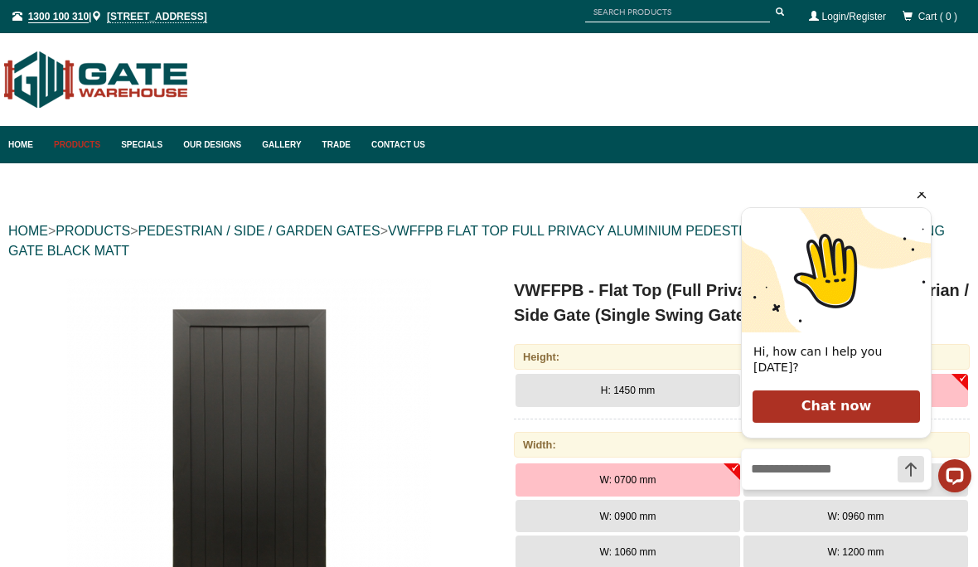
click at [928, 204] on icon "Hide greeting" at bounding box center [922, 194] width 20 height 20
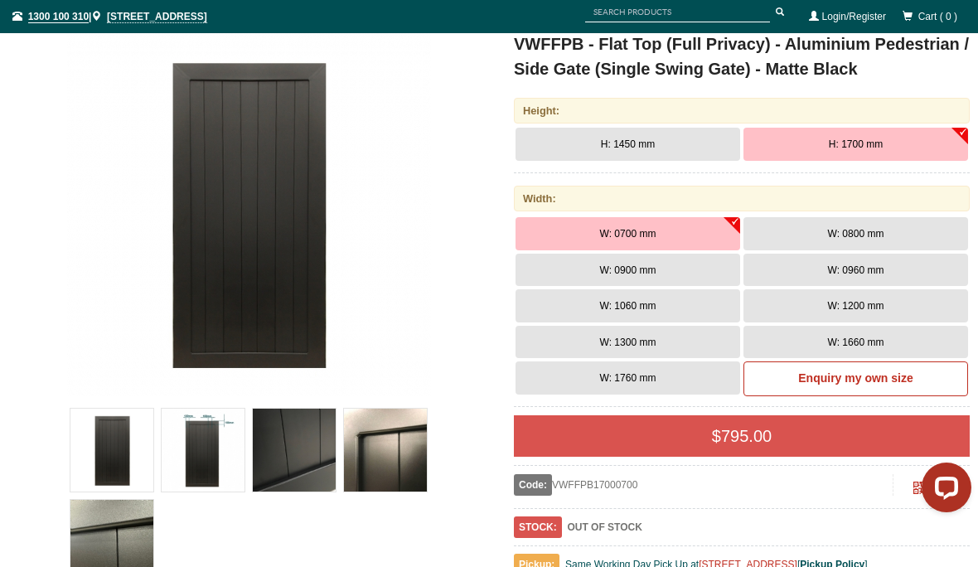
scroll to position [228, 0]
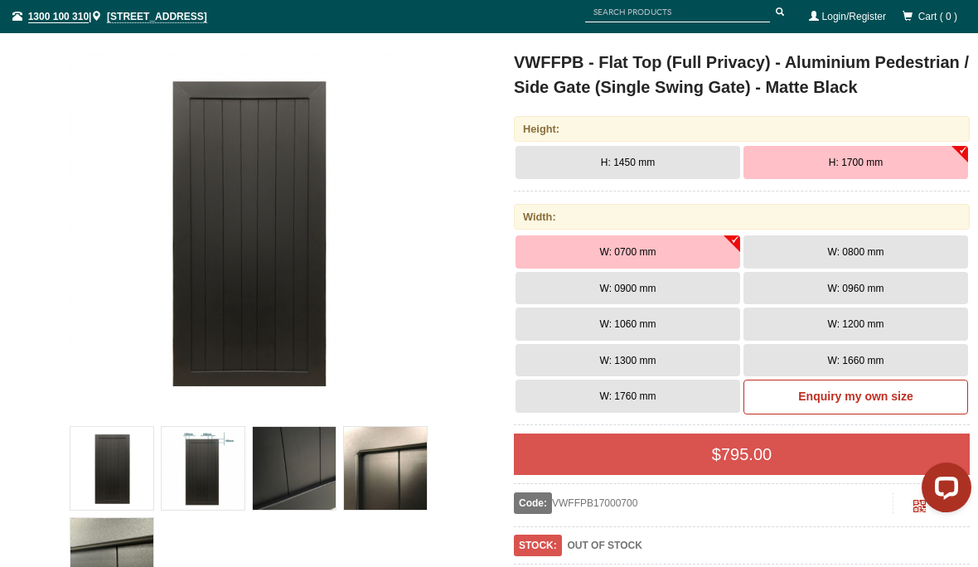
click at [890, 257] on button "W: 0800 mm" at bounding box center [855, 251] width 225 height 33
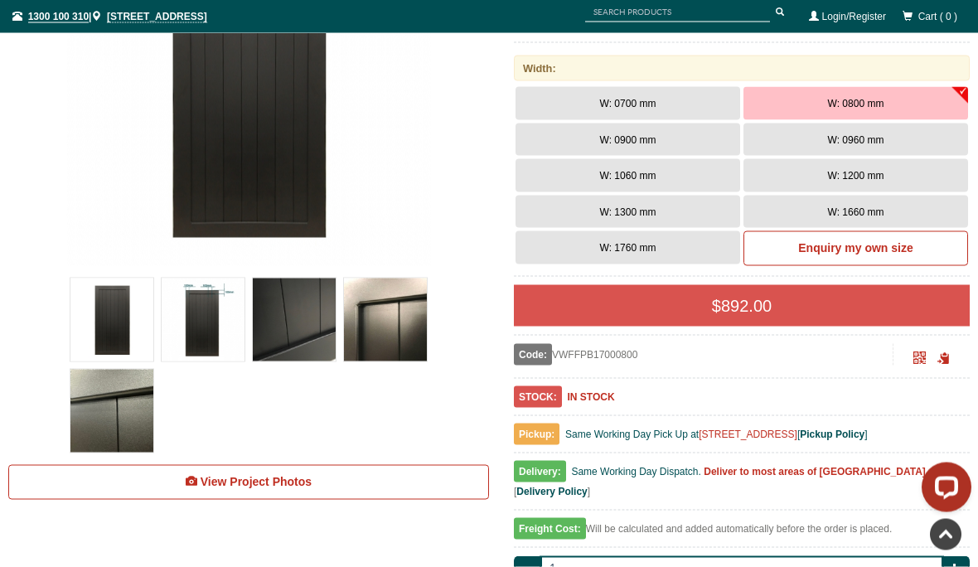
scroll to position [322, 0]
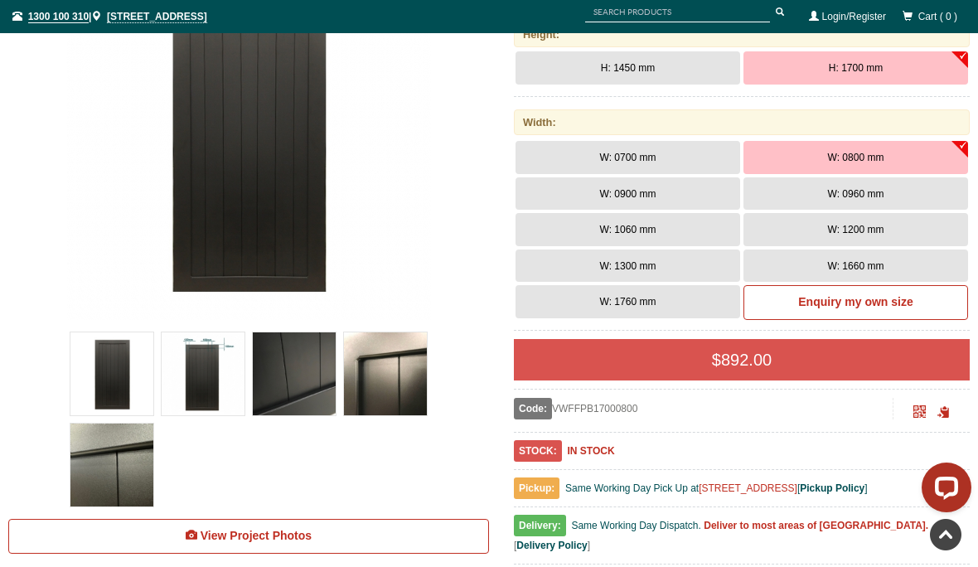
click at [401, 378] on img at bounding box center [385, 373] width 83 height 83
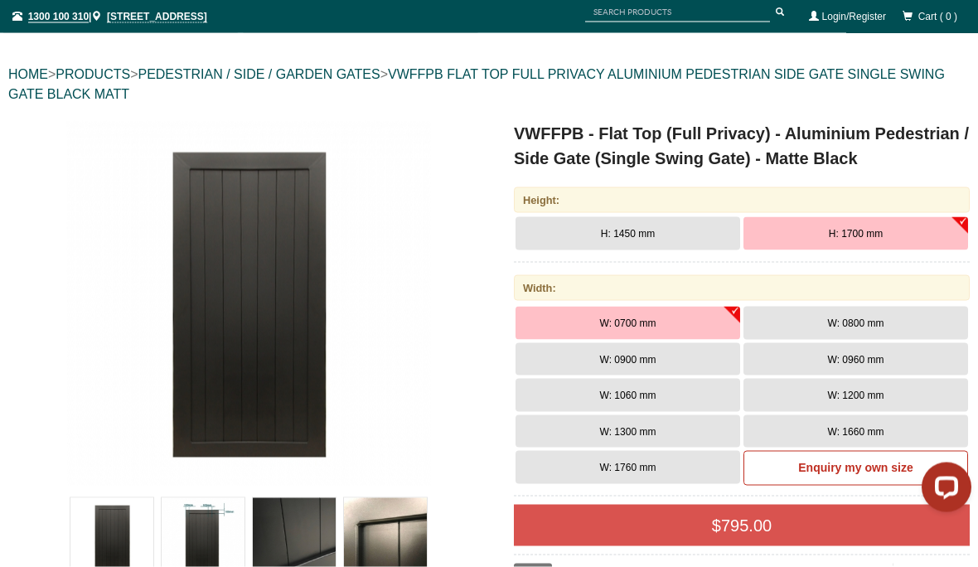
scroll to position [157, 0]
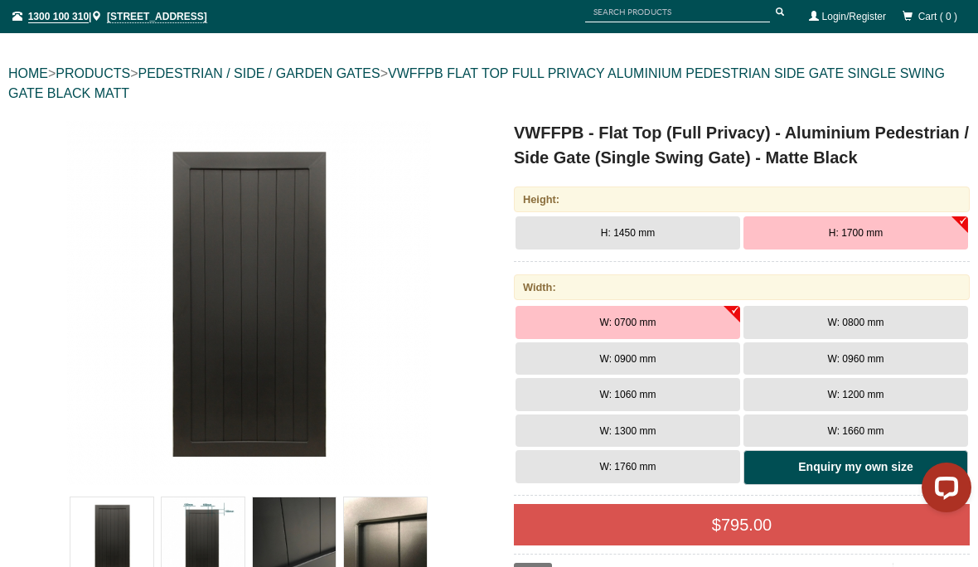
click at [870, 464] on b "Enquiry my own size" at bounding box center [855, 466] width 114 height 13
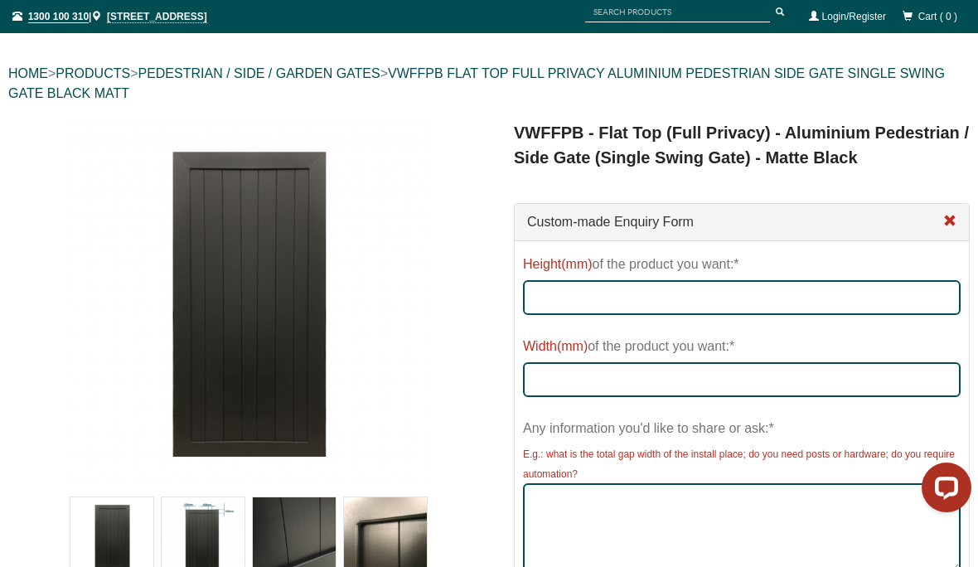
click at [273, 355] on img at bounding box center [248, 302] width 365 height 365
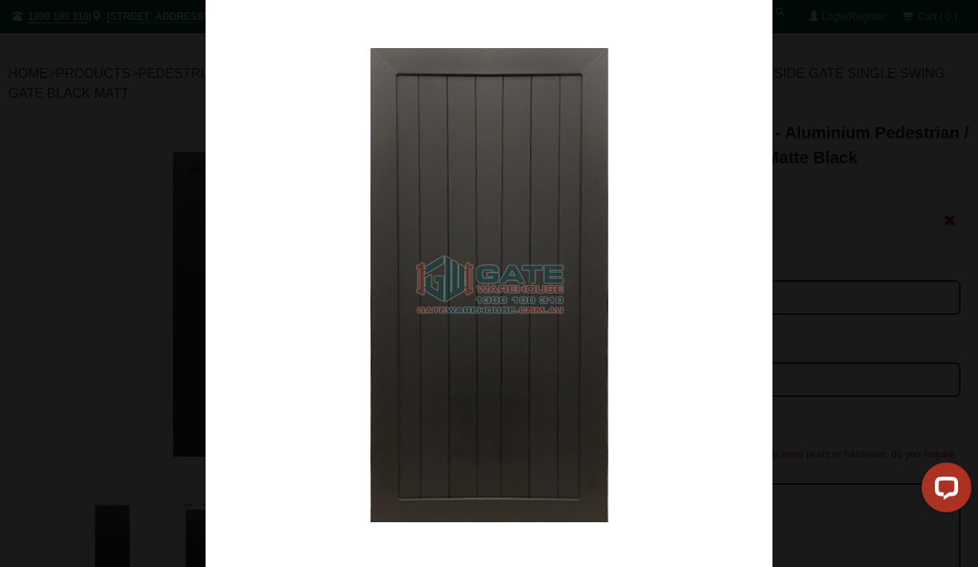
click at [505, 436] on img at bounding box center [489, 283] width 567 height 567
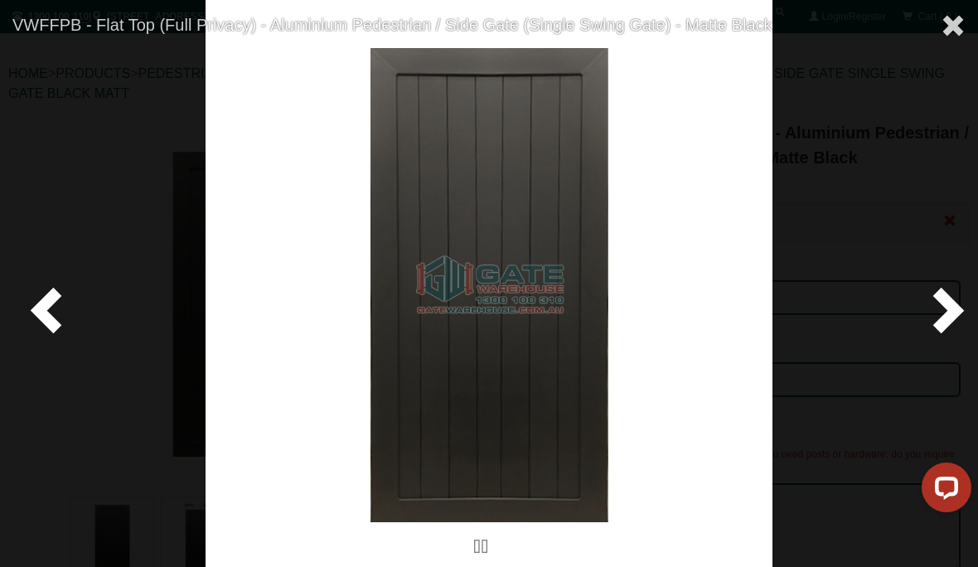
click at [950, 334] on span at bounding box center [945, 309] width 50 height 50
